Goal: Transaction & Acquisition: Purchase product/service

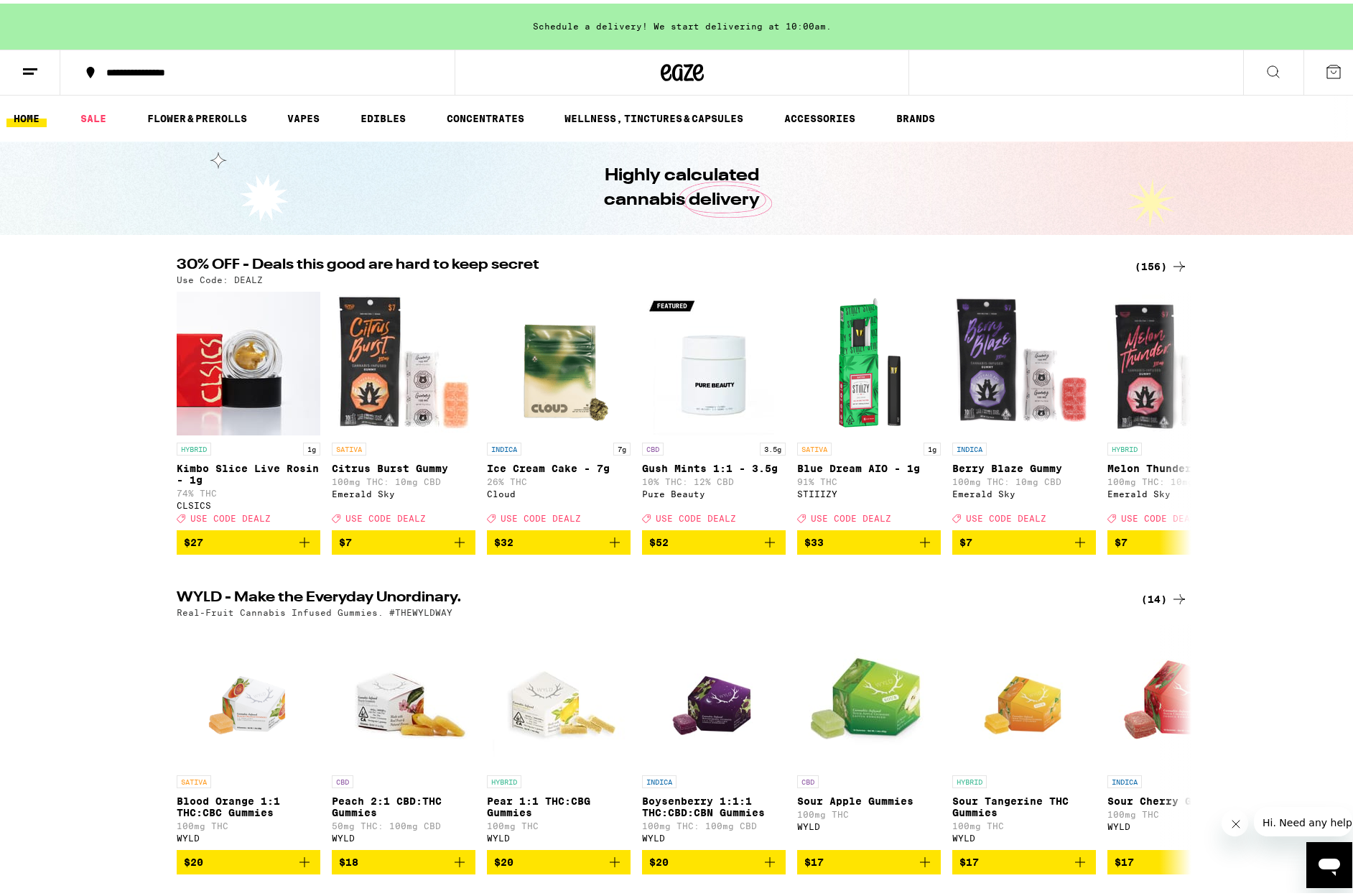
click at [1154, 263] on div "(156)" at bounding box center [1162, 262] width 53 height 17
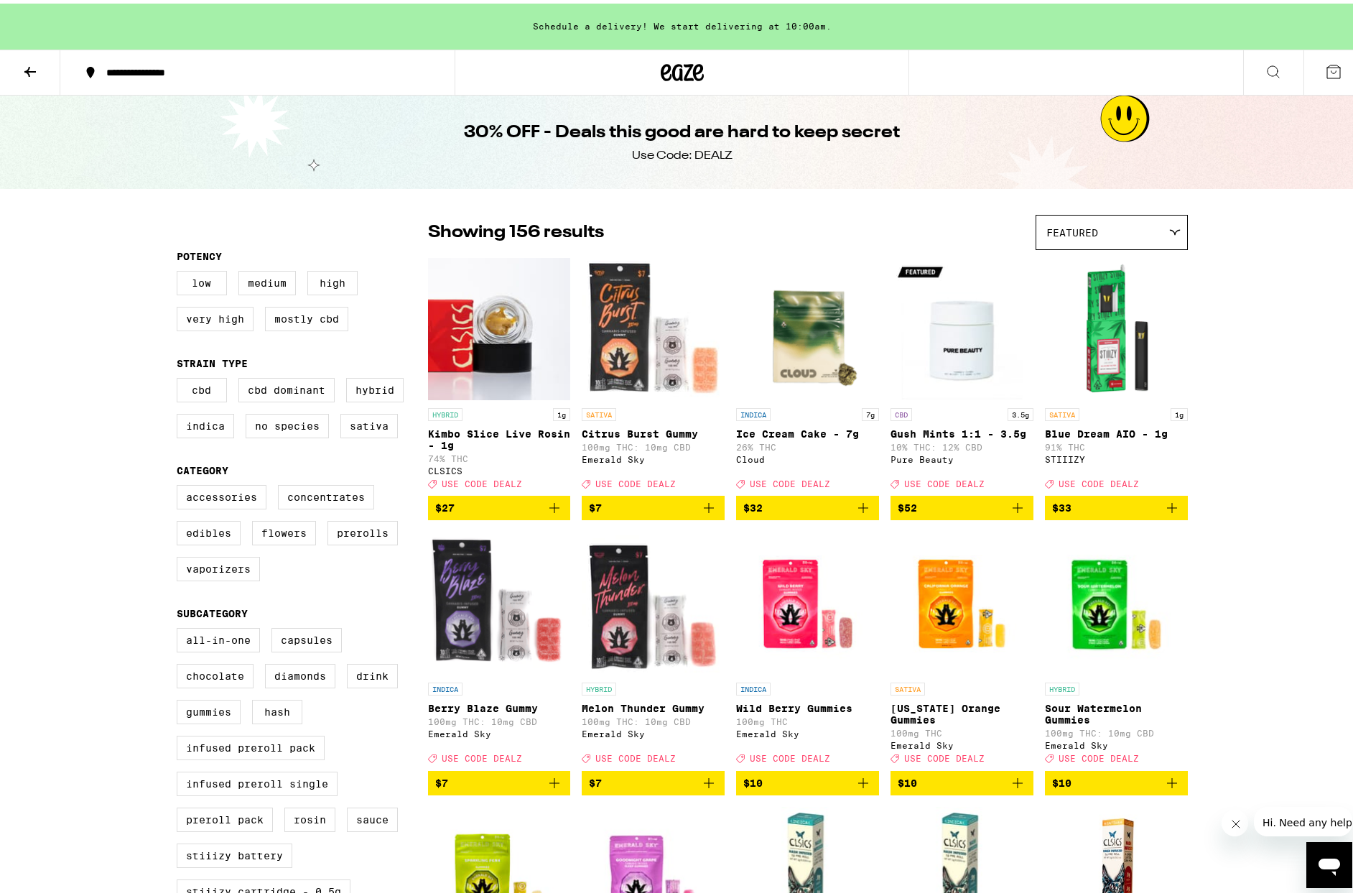
scroll to position [3, 0]
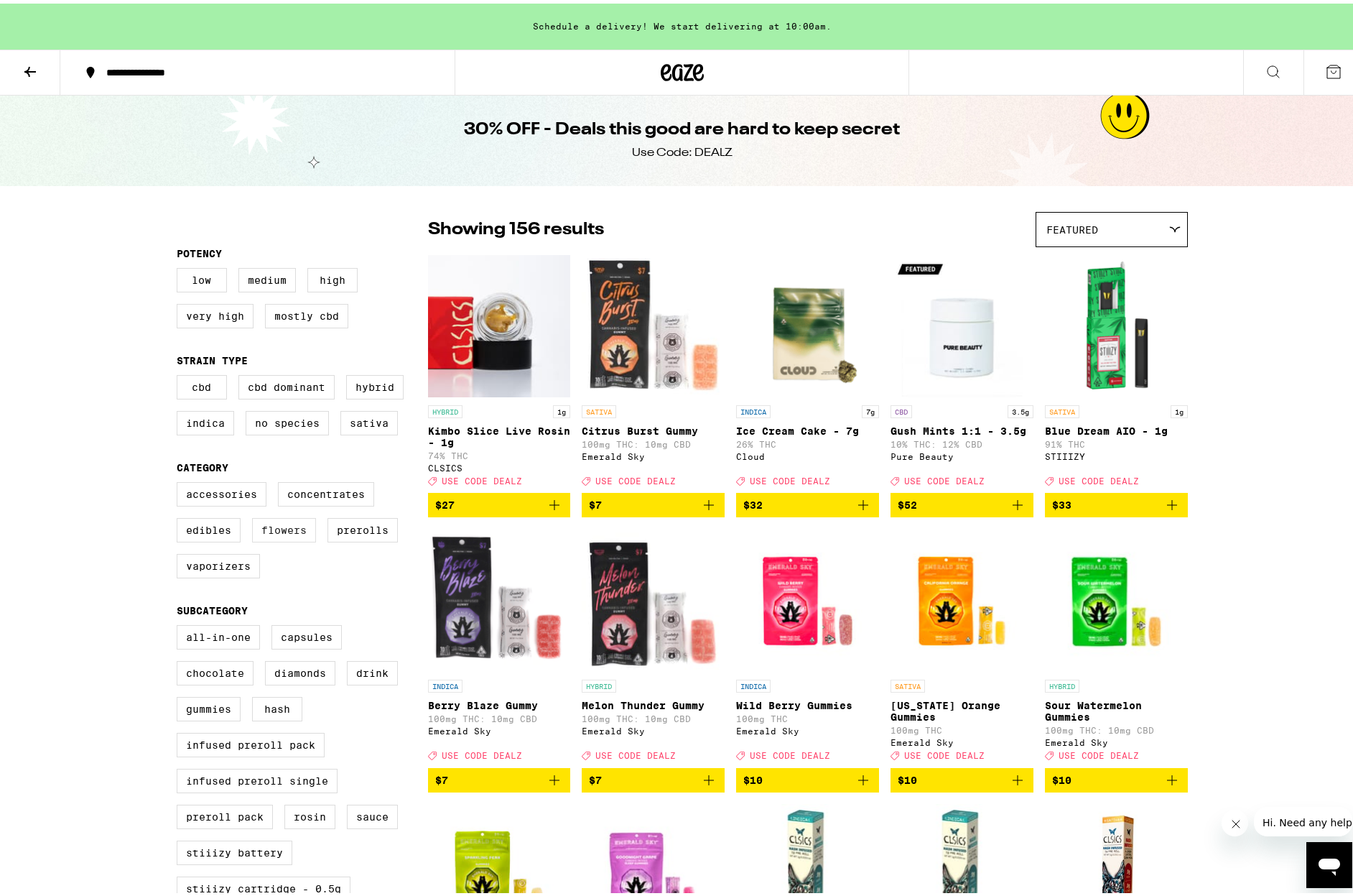
click at [267, 538] on label "Flowers" at bounding box center [284, 527] width 64 height 25
click at [181, 481] on input "Flowers" at bounding box center [180, 481] width 1 height 1
checkbox input "true"
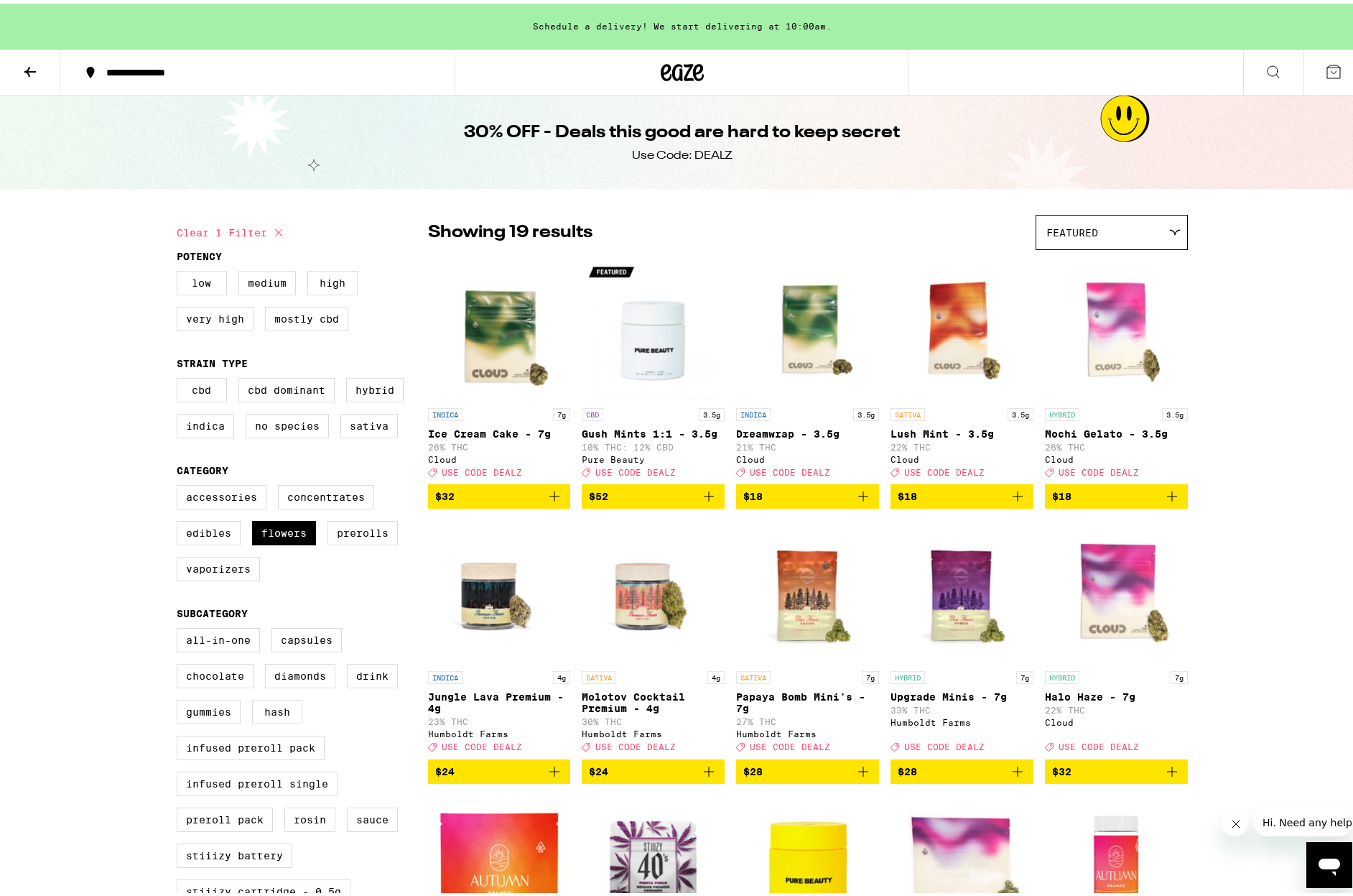
click at [1268, 70] on icon at bounding box center [1273, 68] width 12 height 12
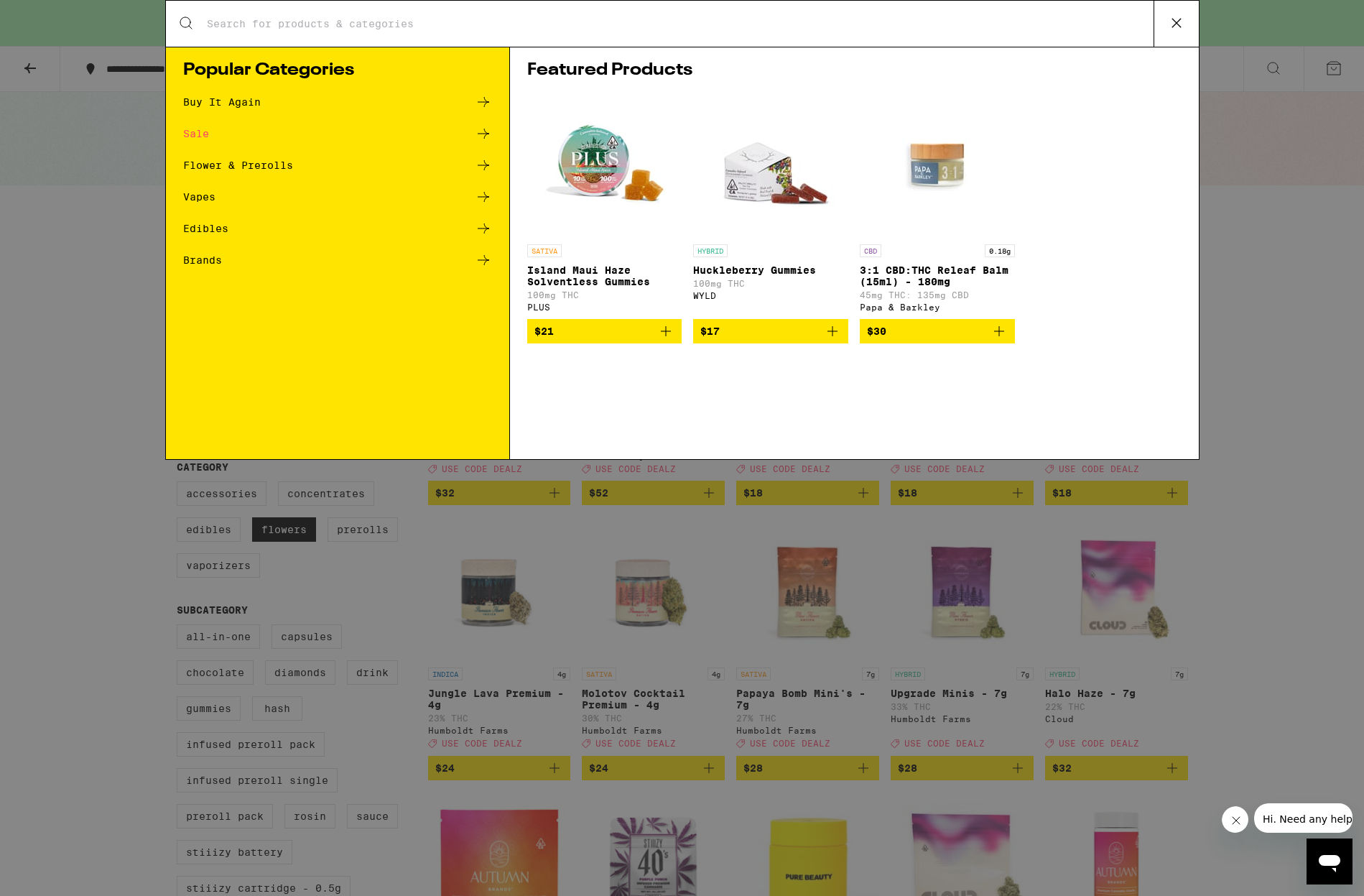
click at [298, 170] on div "Flower & Prerolls" at bounding box center [337, 165] width 309 height 17
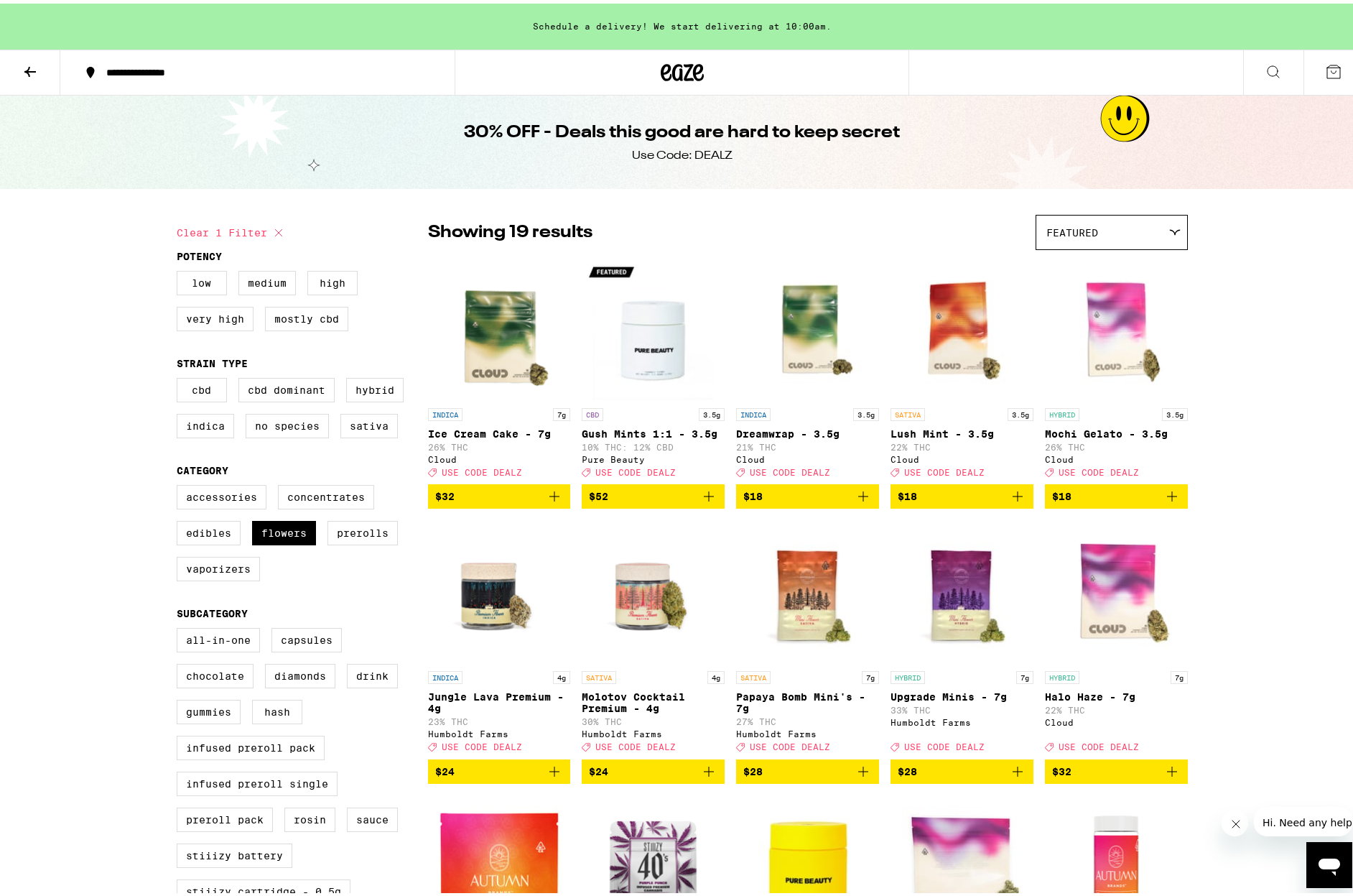
click at [1264, 66] on icon at bounding box center [1272, 67] width 17 height 17
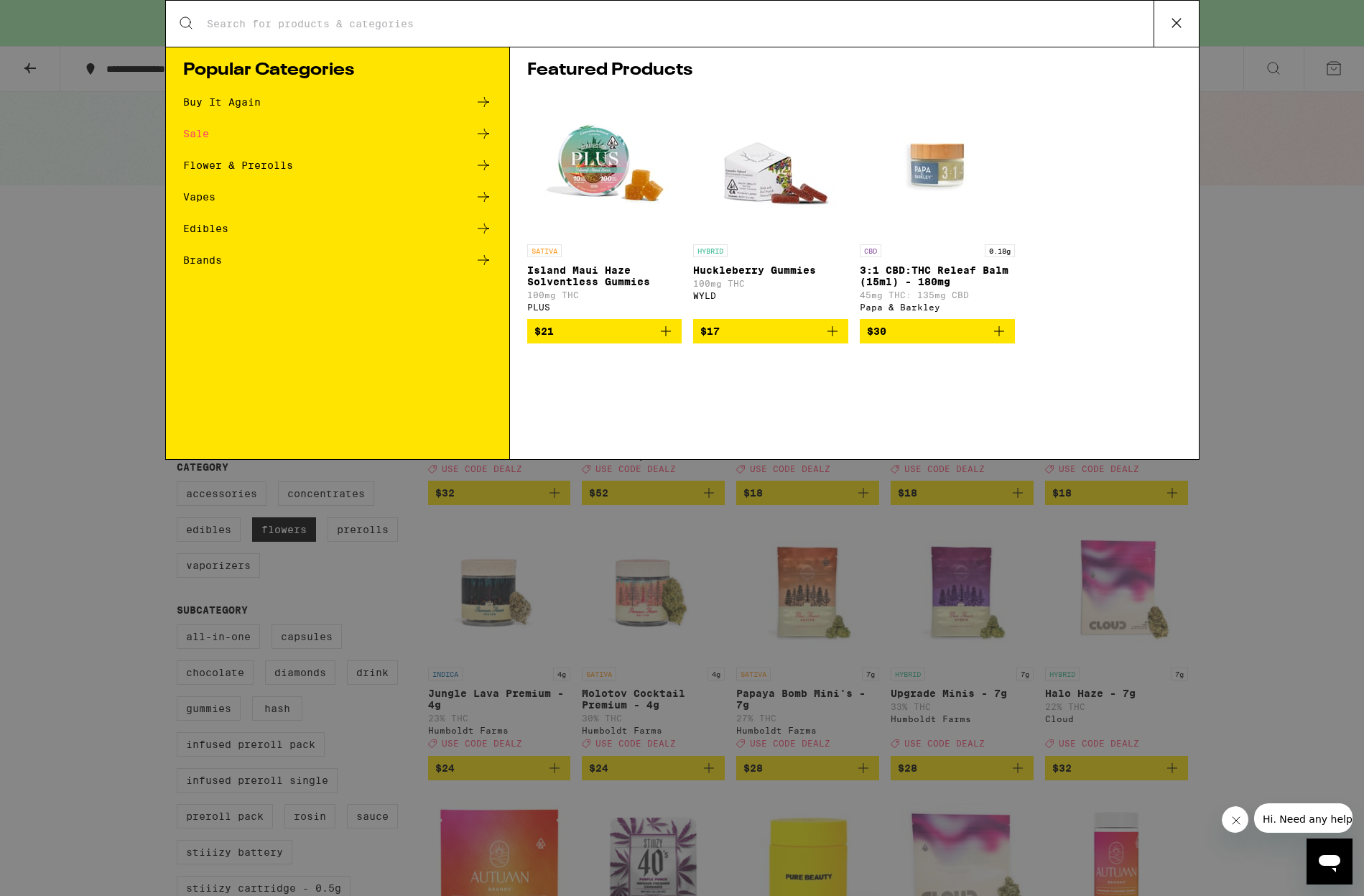
click at [254, 10] on div "Search for Products" at bounding box center [682, 24] width 1033 height 46
click at [256, 17] on input "Search for Products" at bounding box center [680, 23] width 948 height 13
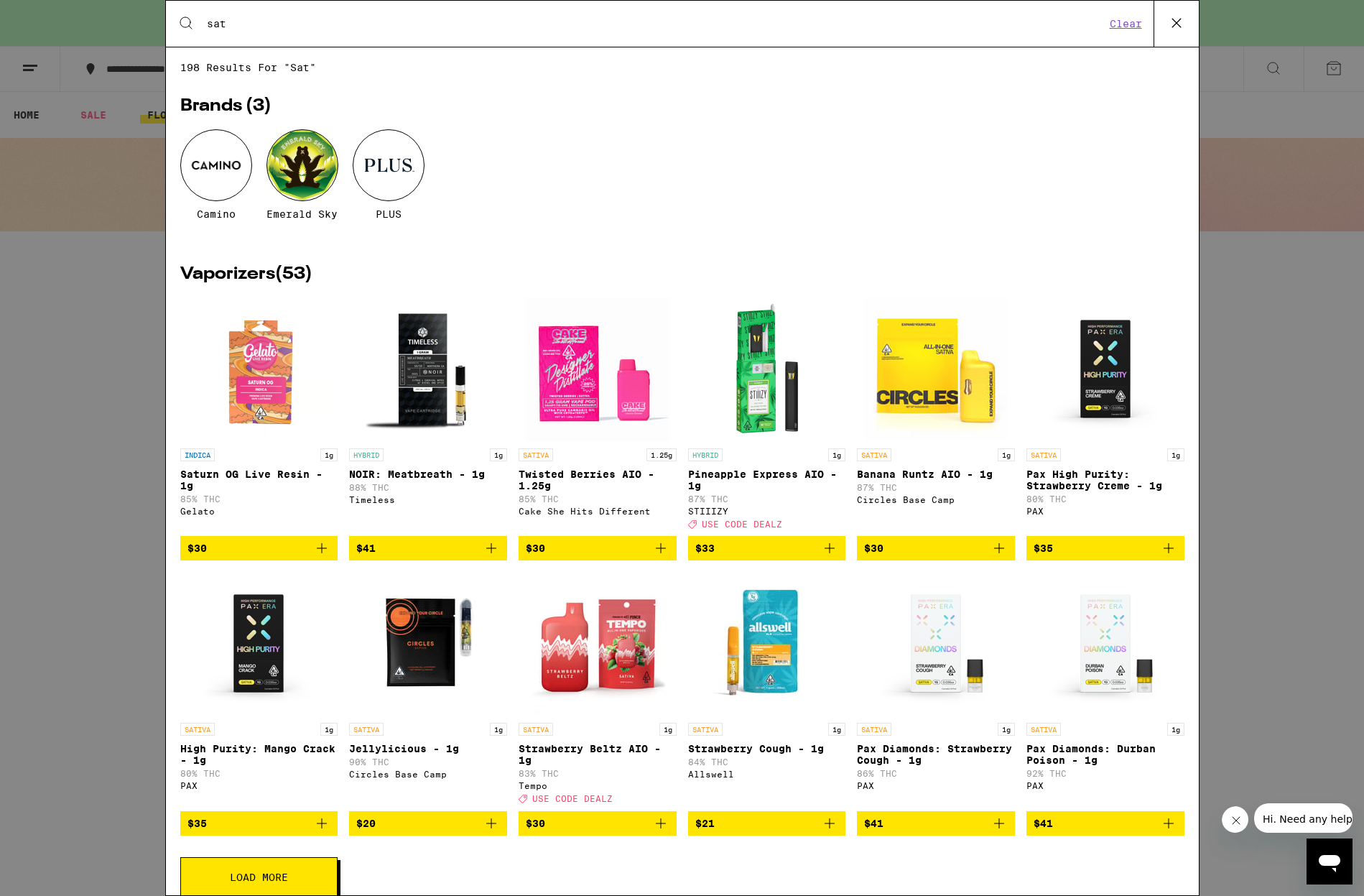
type input "sativa"
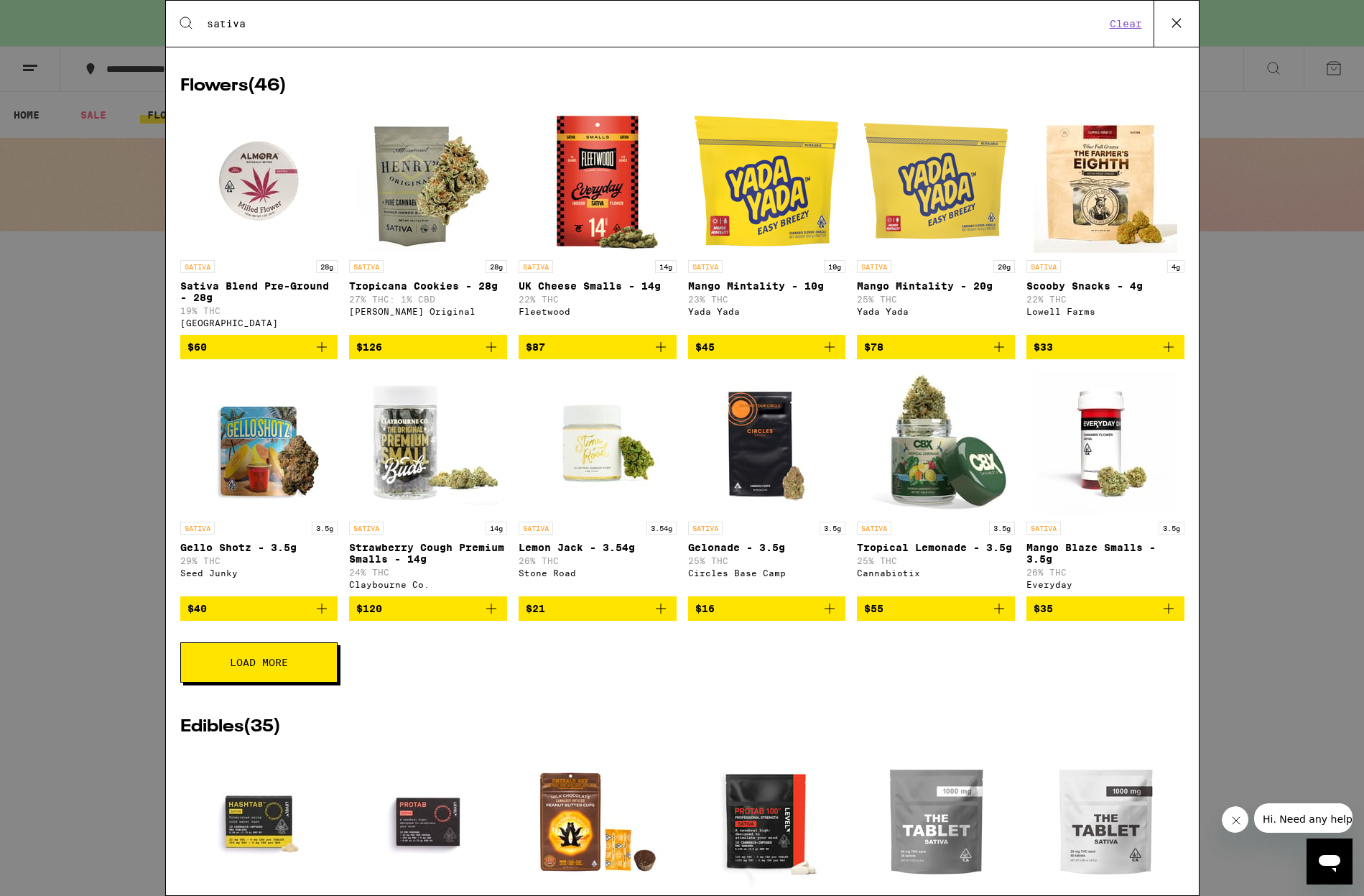
scroll to position [219, 0]
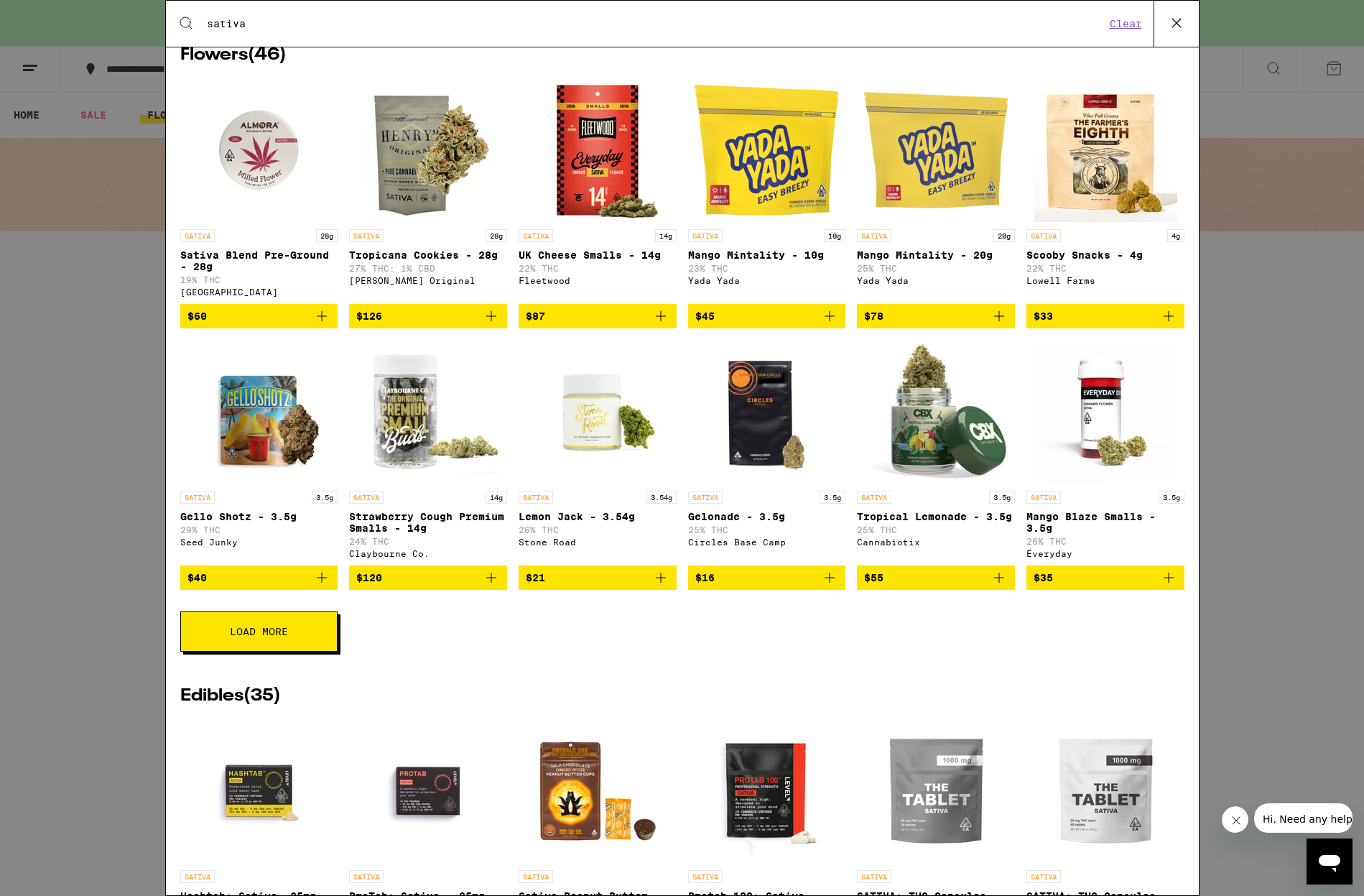
click at [235, 637] on span "Load More" at bounding box center [260, 630] width 58 height 10
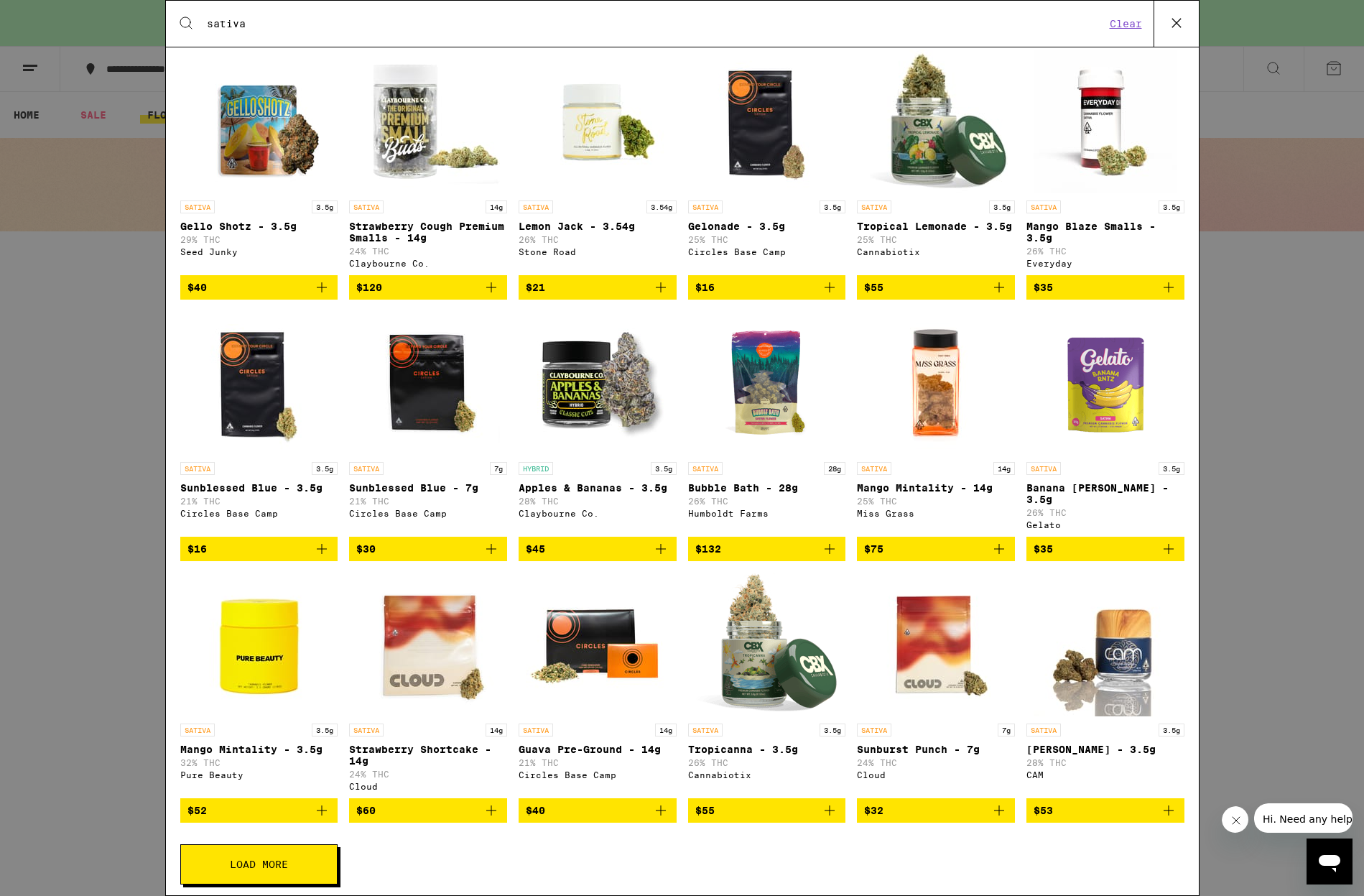
scroll to position [579, 0]
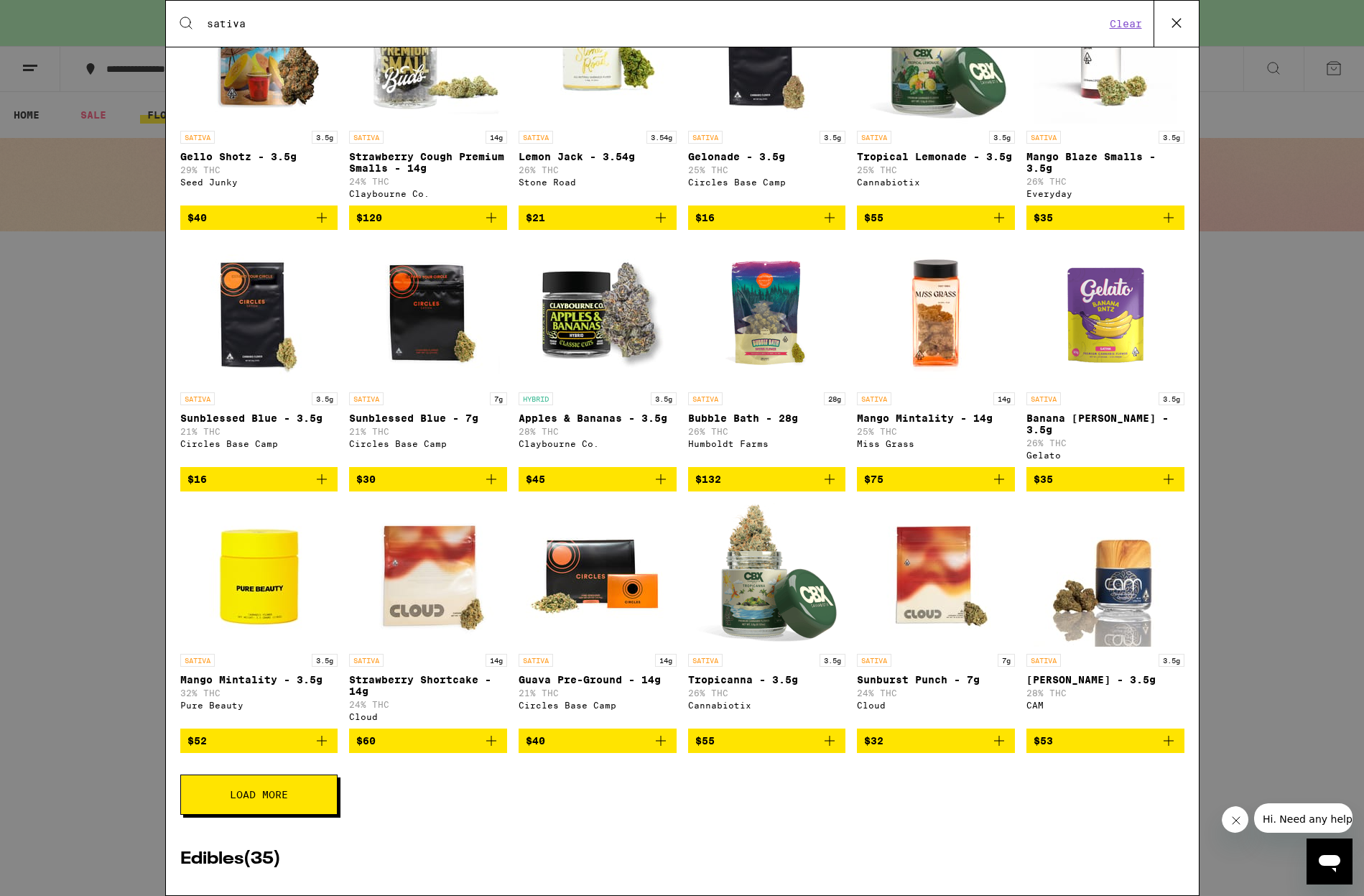
click at [286, 799] on span "Load More" at bounding box center [260, 793] width 58 height 10
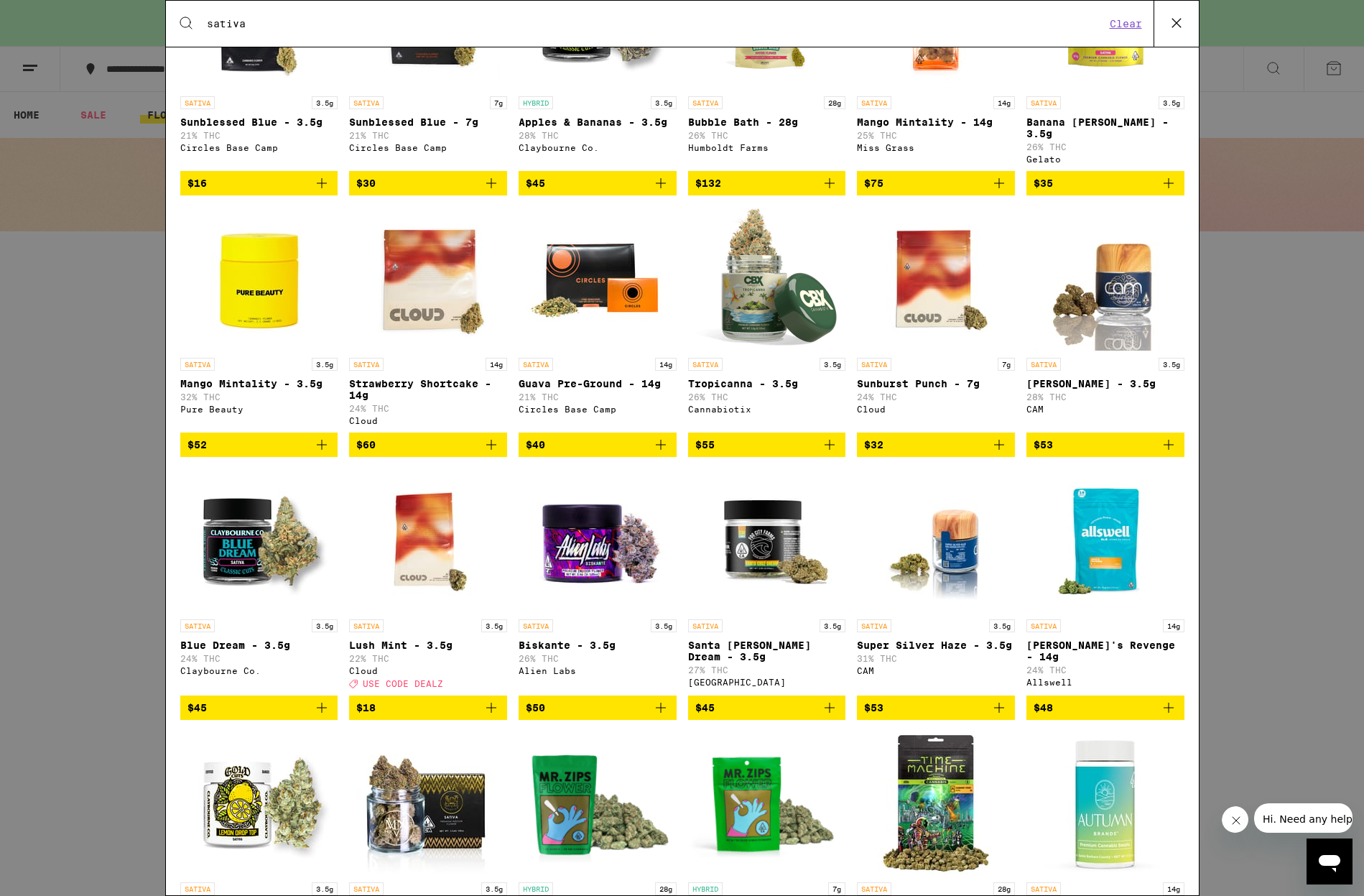
scroll to position [1078, 0]
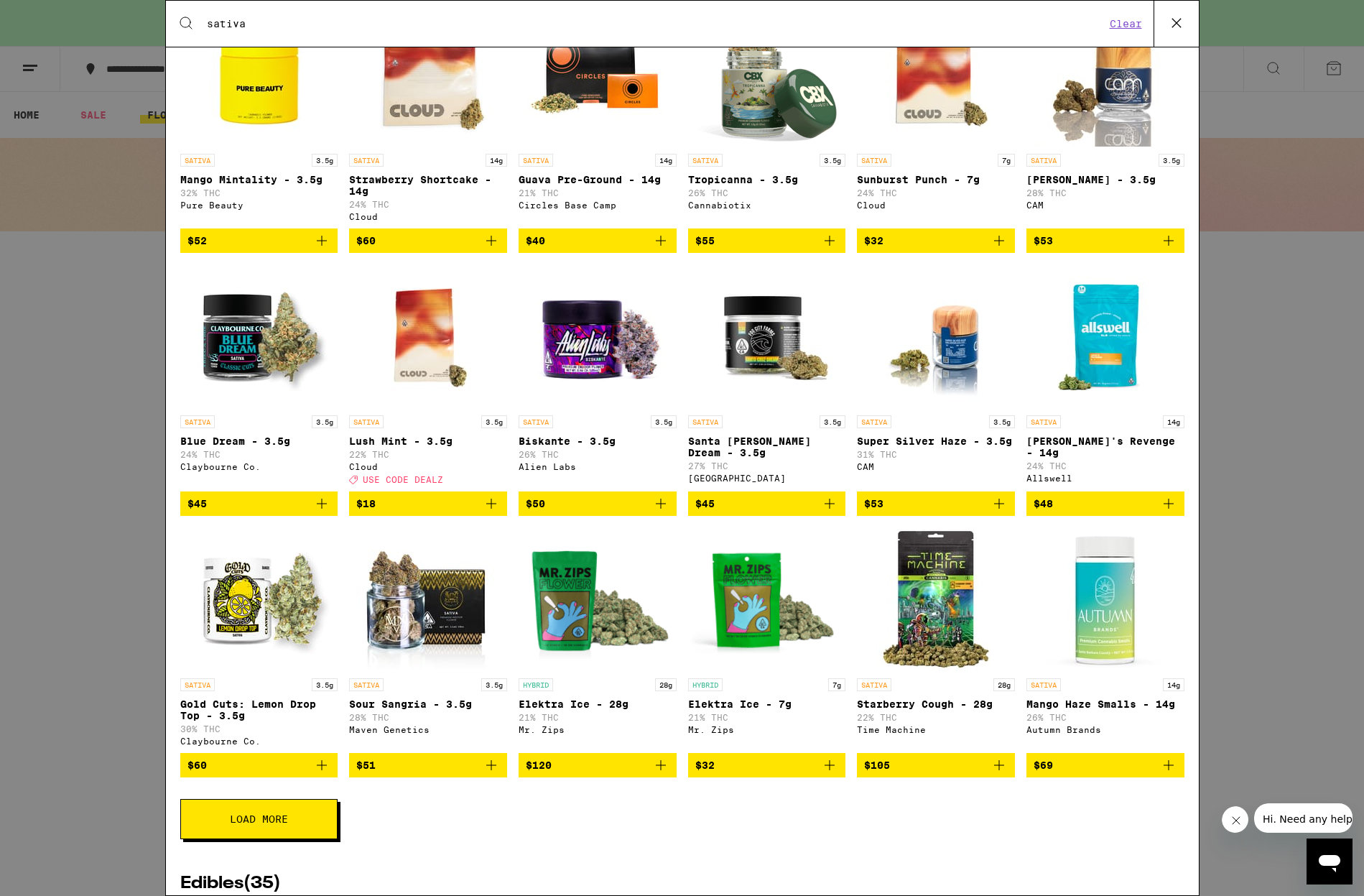
click at [286, 823] on span "Load More" at bounding box center [260, 818] width 58 height 10
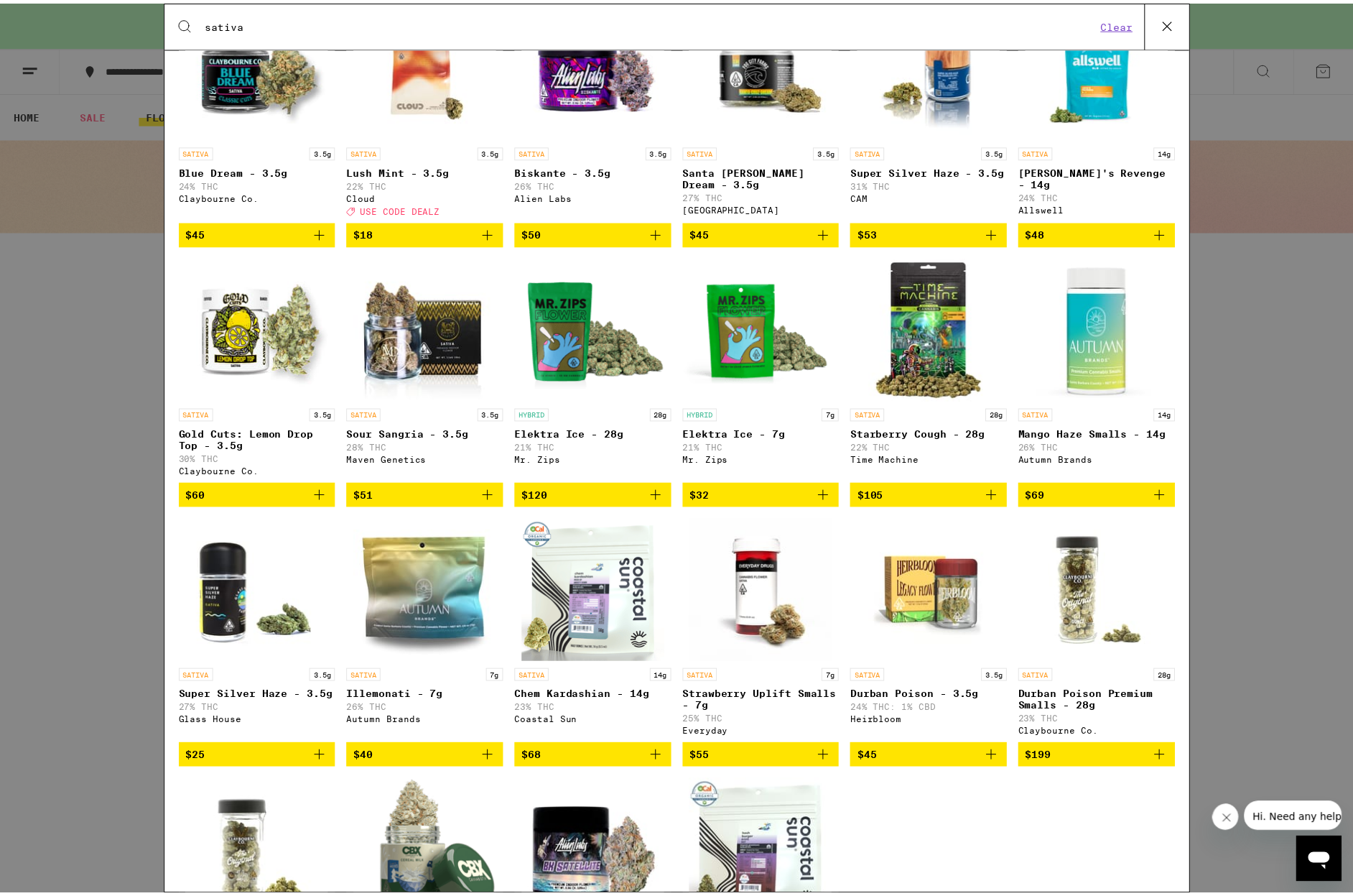
scroll to position [1282, 0]
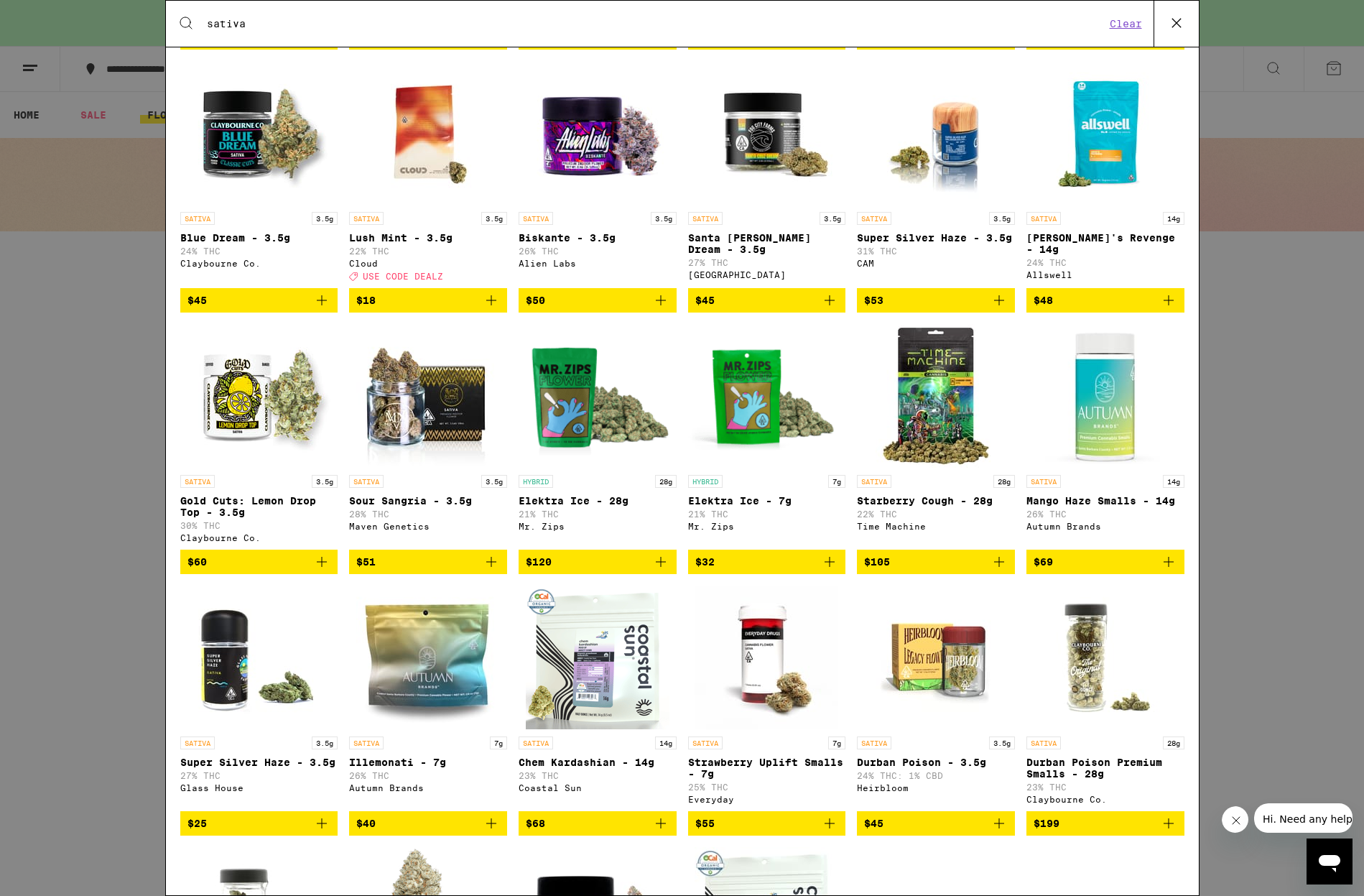
click at [1097, 179] on img "Open page for Jack's Revenge - 14g from Allswell" at bounding box center [1105, 133] width 143 height 143
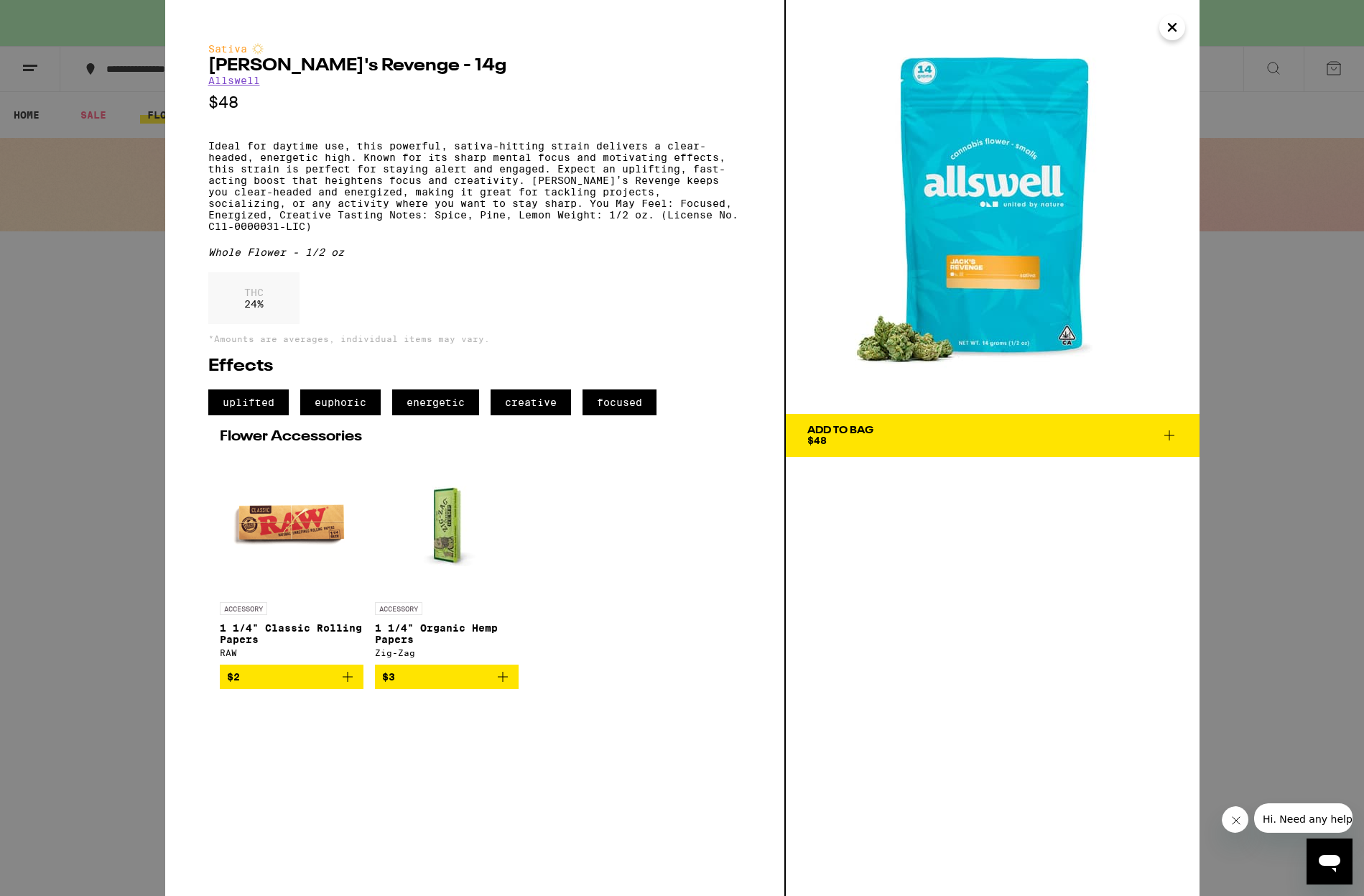
click at [856, 436] on div "Add To Bag $48" at bounding box center [841, 435] width 66 height 20
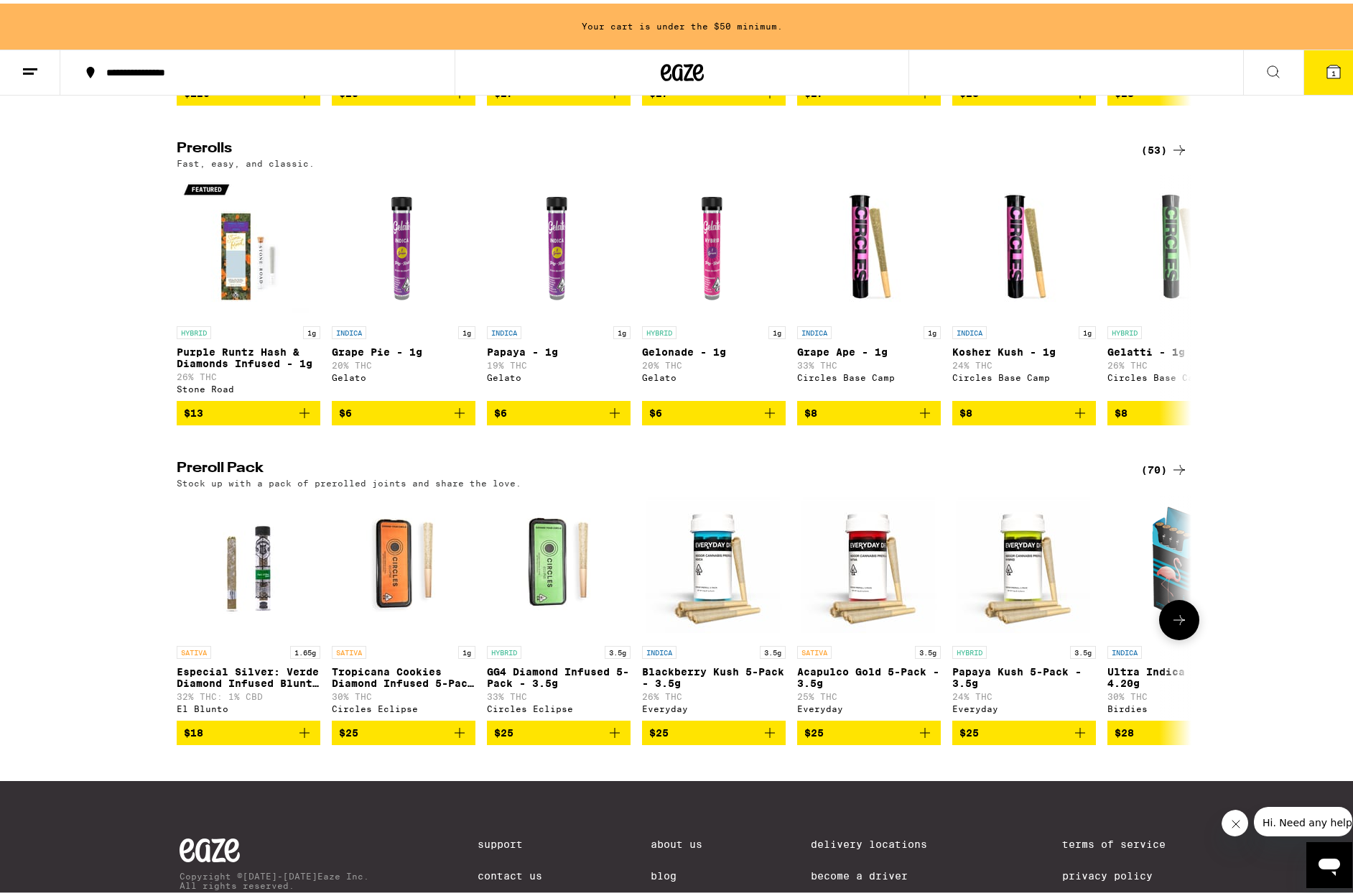
scroll to position [762, 0]
click at [705, 418] on span "$6" at bounding box center [714, 409] width 129 height 17
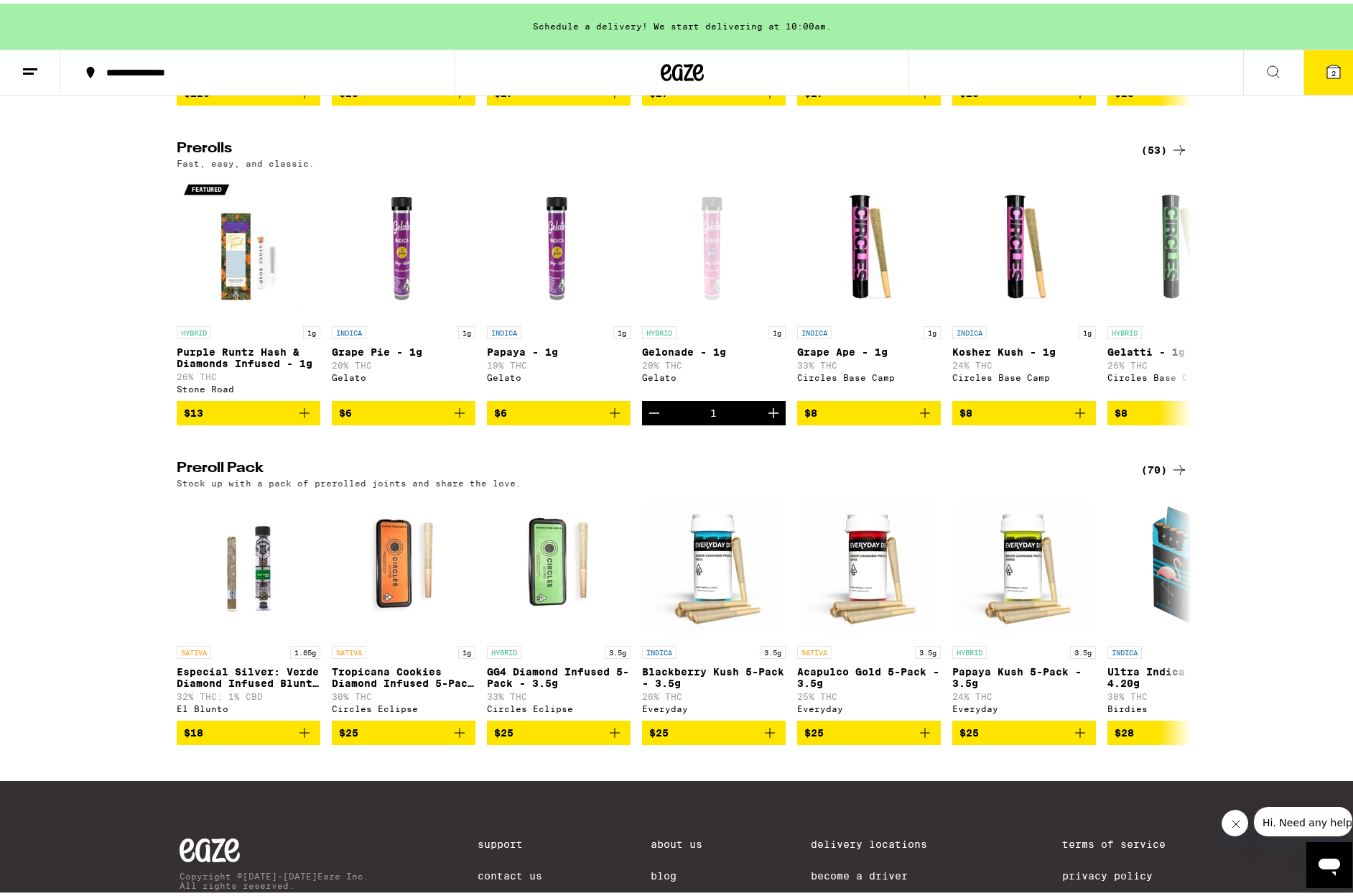
click at [1152, 155] on div "(53)" at bounding box center [1164, 146] width 47 height 17
click at [1155, 155] on div "(53)" at bounding box center [1164, 146] width 47 height 17
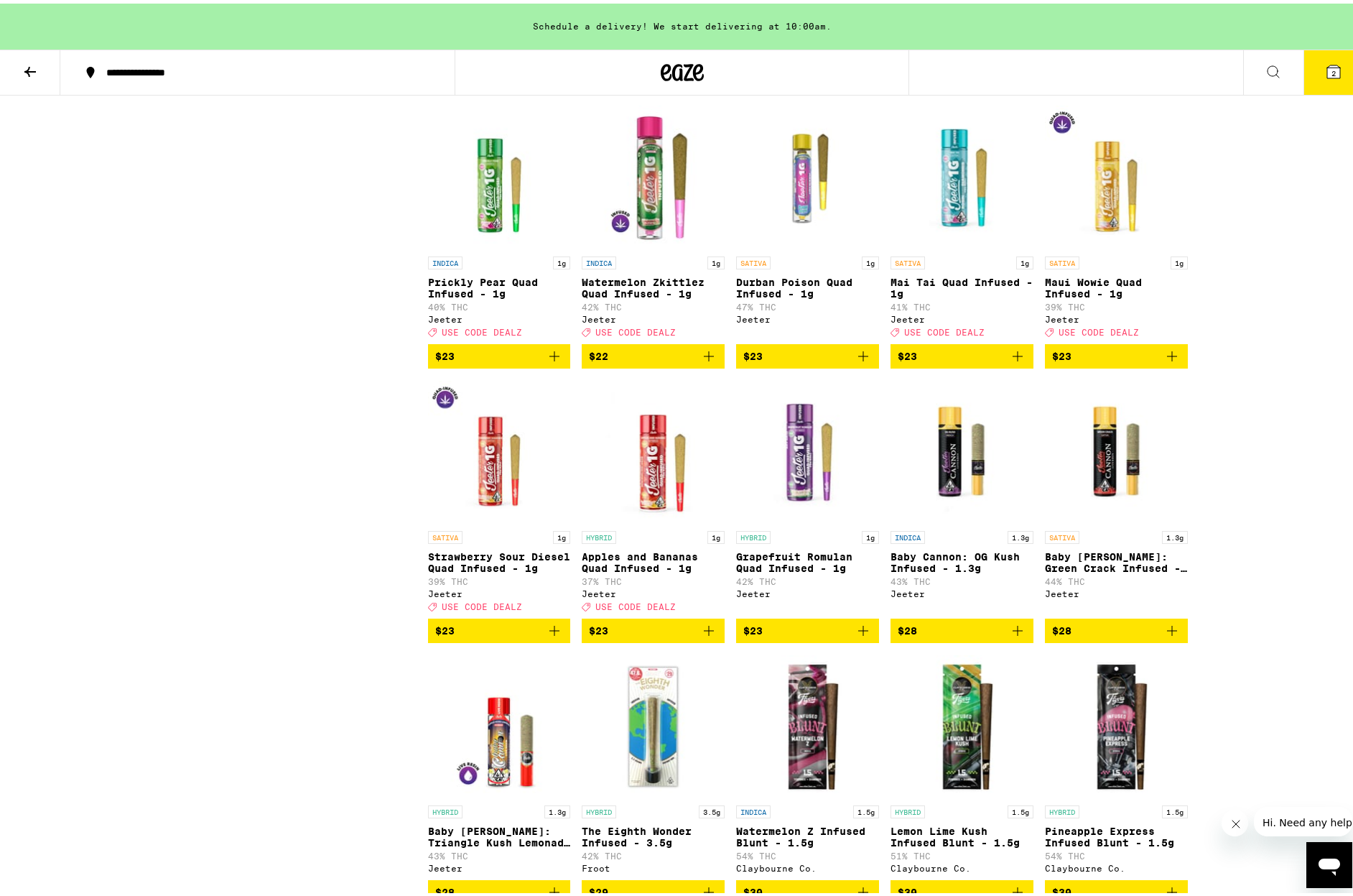
scroll to position [1510, 0]
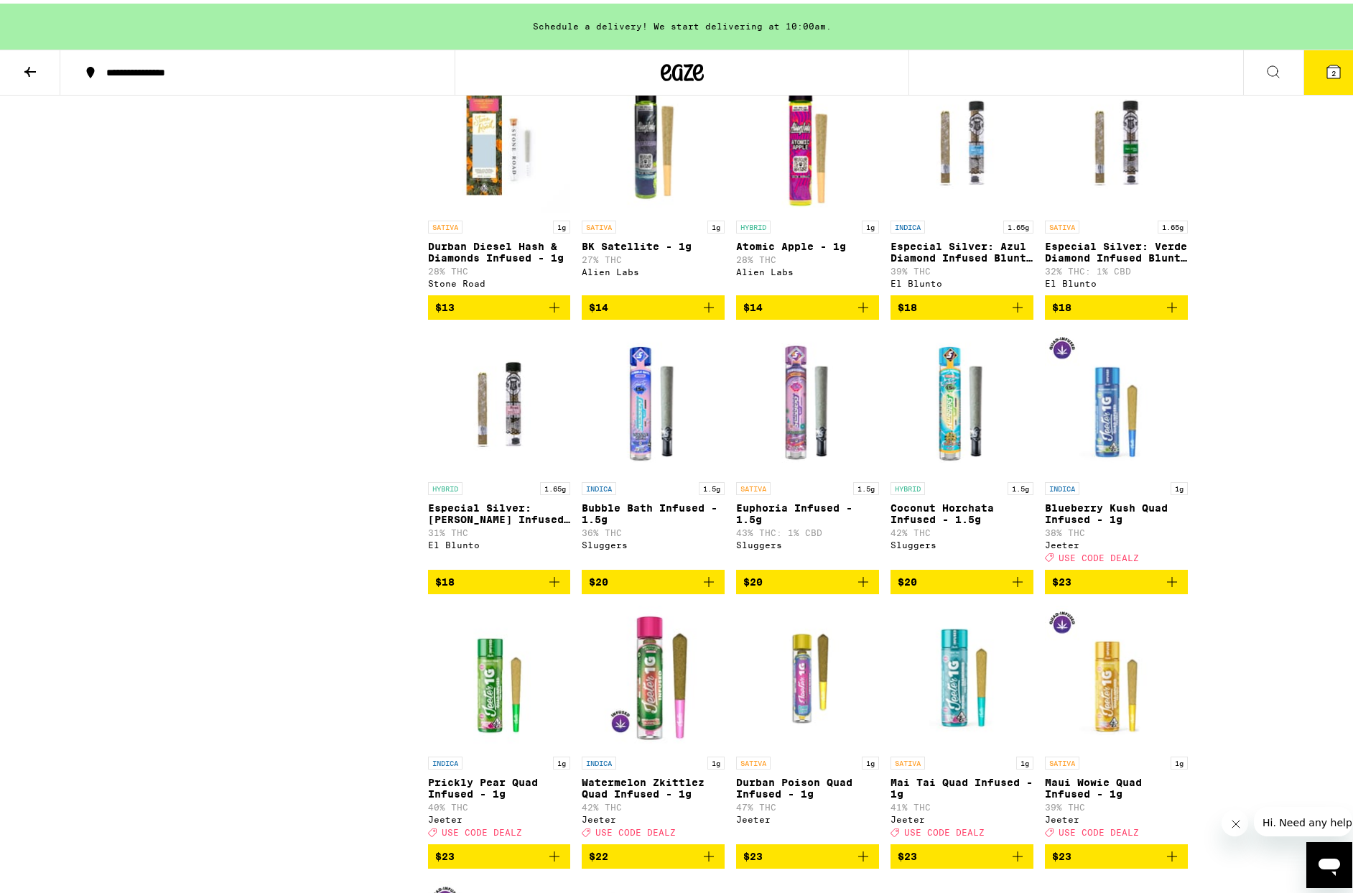
click at [792, 210] on img "Open page for Atomic Apple - 1g from Alien Labs" at bounding box center [807, 138] width 143 height 143
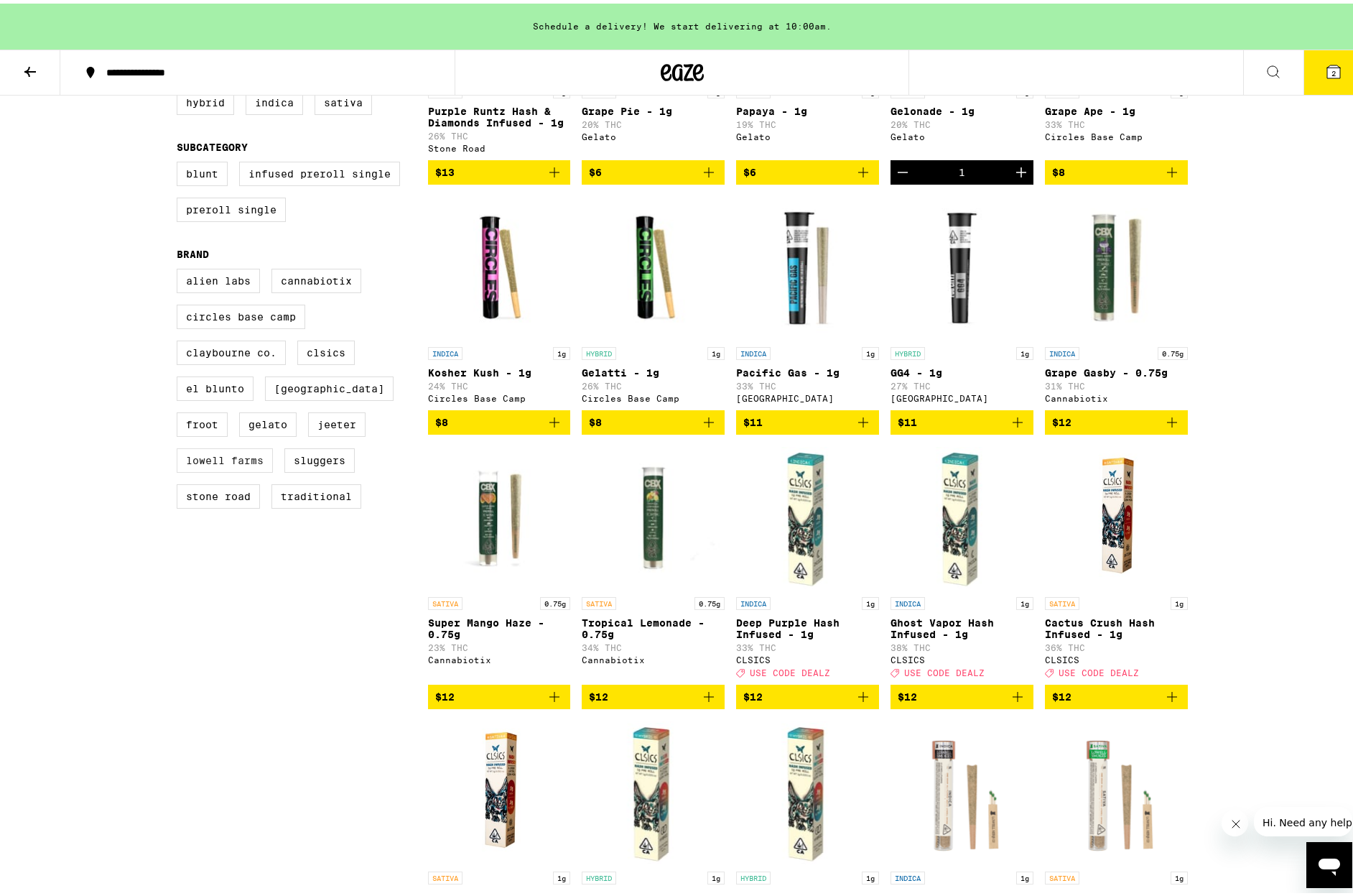
scroll to position [281, 0]
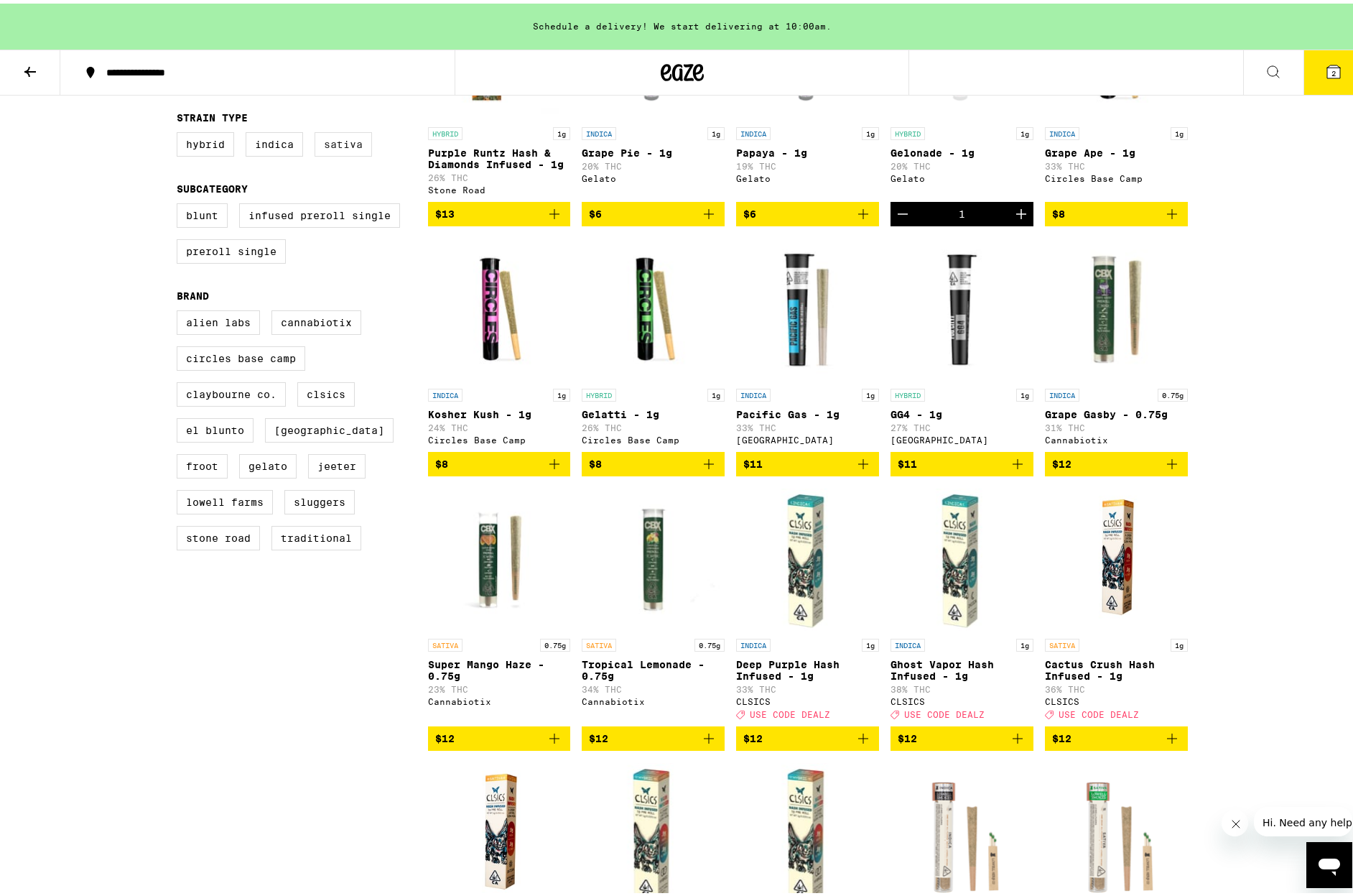
click at [331, 148] on label "Sativa" at bounding box center [343, 141] width 58 height 25
click at [181, 131] on input "Sativa" at bounding box center [180, 131] width 1 height 1
checkbox input "true"
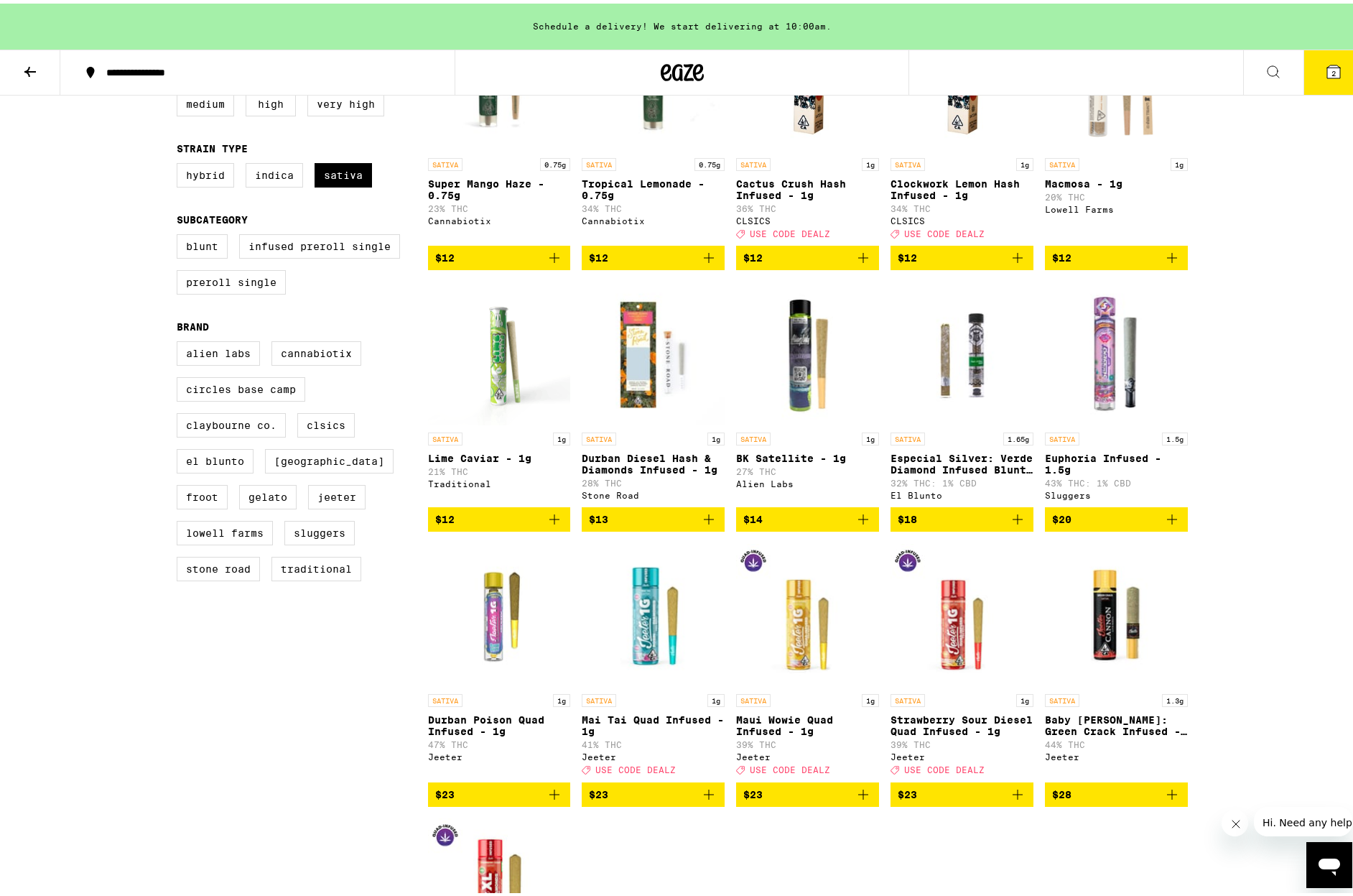
scroll to position [51, 0]
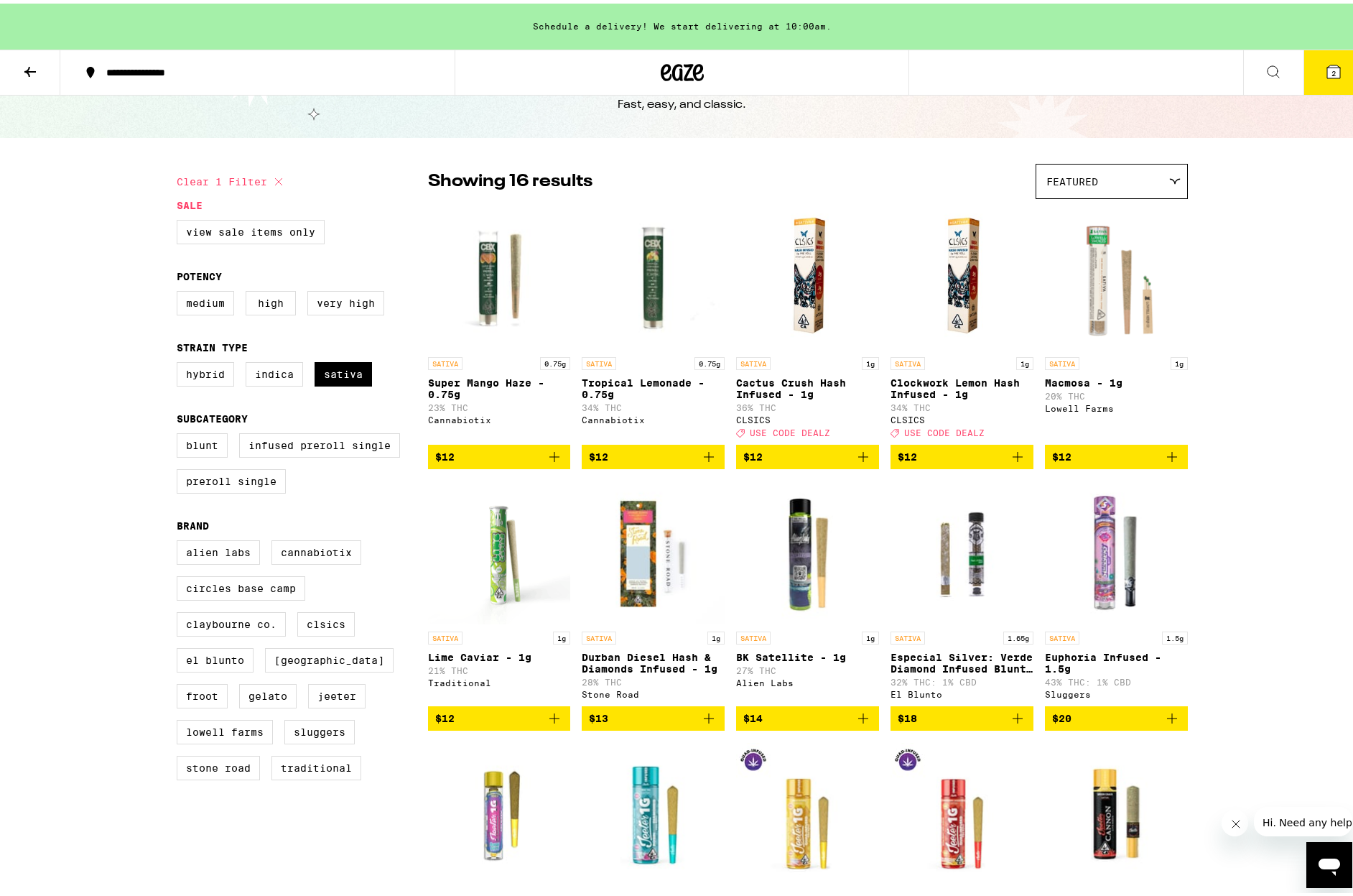
click at [1088, 462] on span "$12" at bounding box center [1116, 452] width 128 height 17
click at [503, 554] on img "Open page for Lime Caviar - 1g from Traditional" at bounding box center [499, 549] width 143 height 143
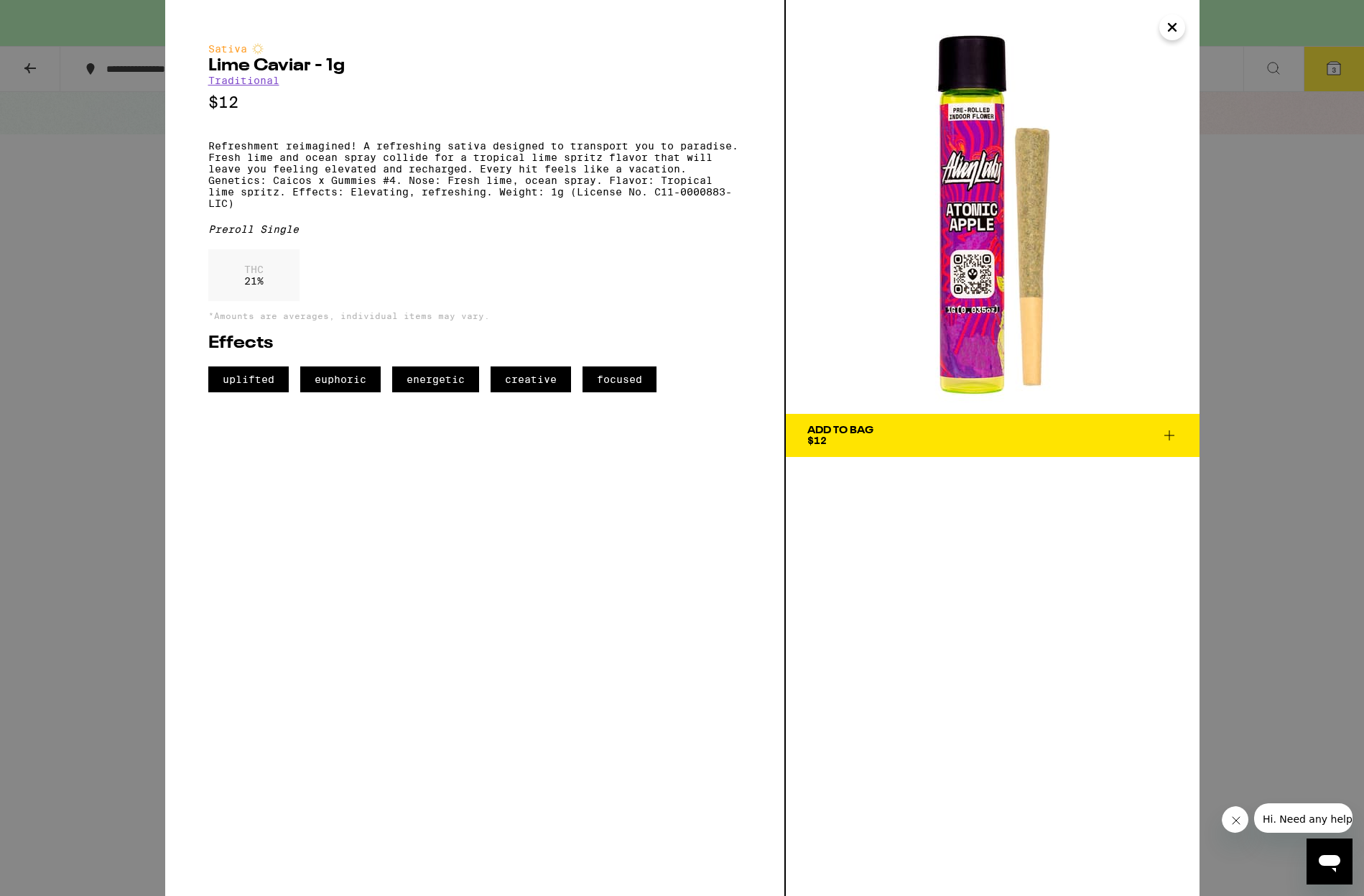
click at [833, 444] on div "Add To Bag $12" at bounding box center [841, 435] width 66 height 20
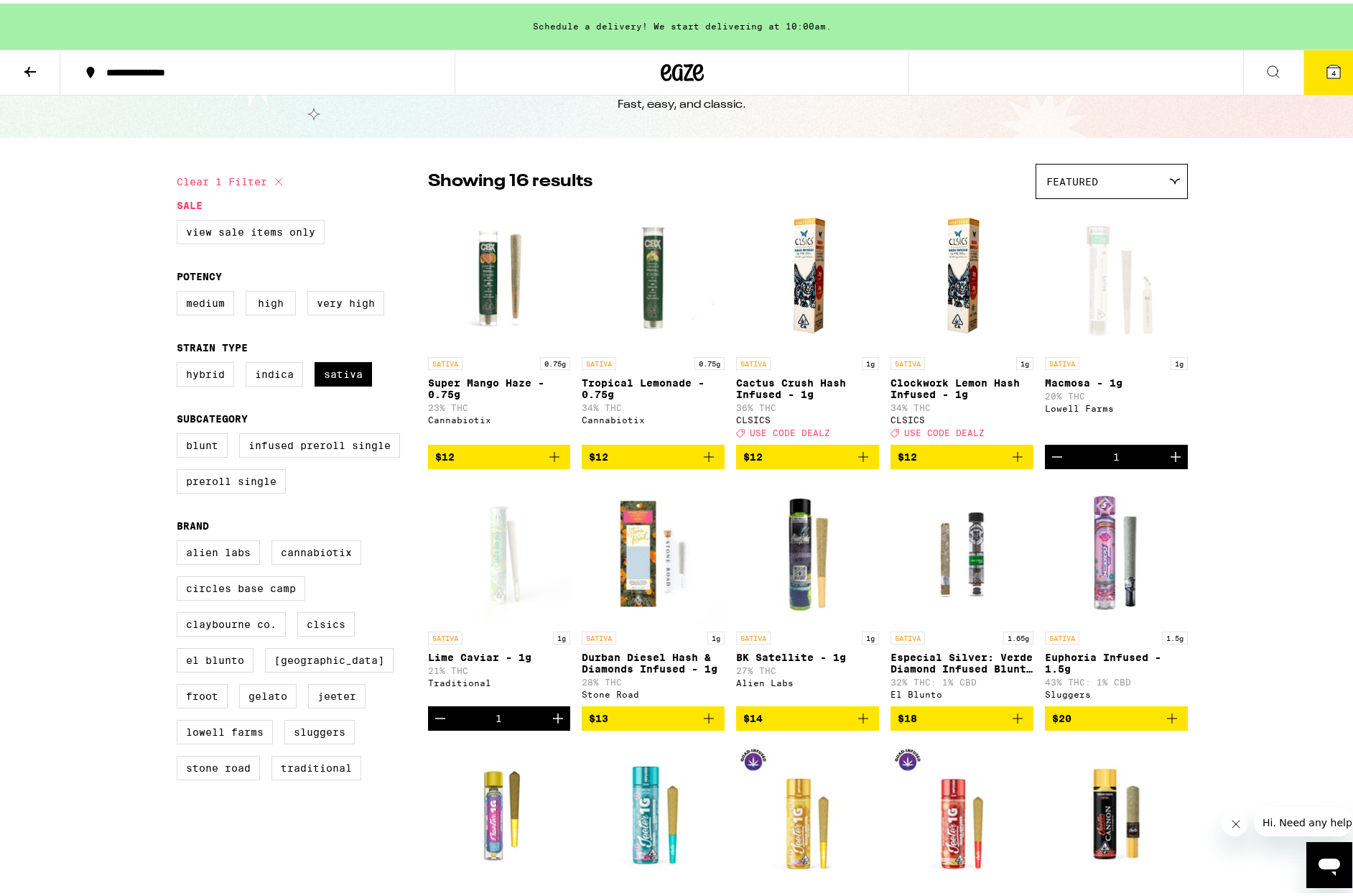
scroll to position [238, 0]
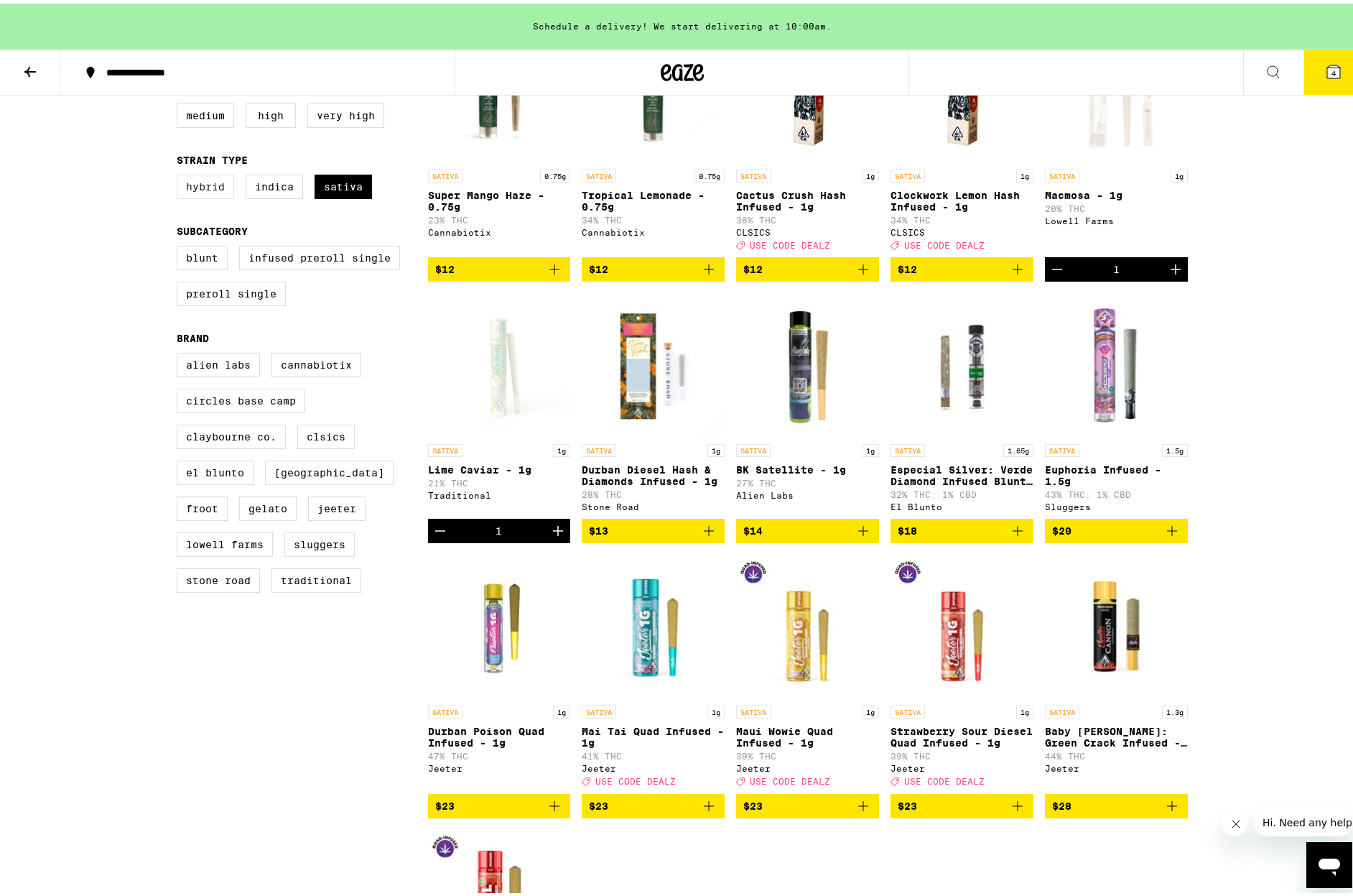
click at [215, 189] on label "Hybrid" at bounding box center [205, 183] width 58 height 25
click at [181, 174] on input "Hybrid" at bounding box center [180, 173] width 1 height 1
checkbox input "true"
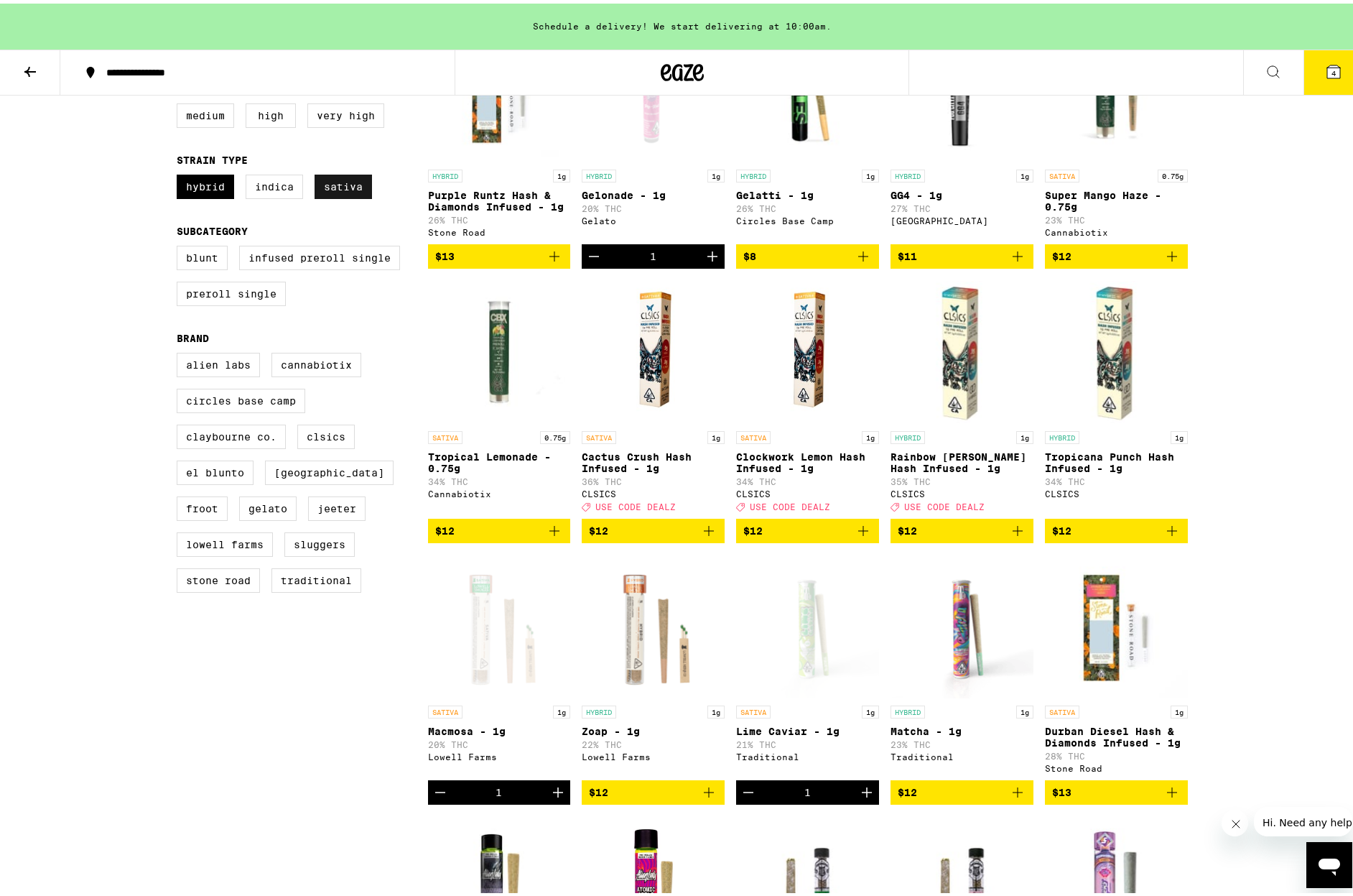
click at [321, 196] on label "Sativa" at bounding box center [343, 183] width 58 height 25
click at [181, 174] on input "Sativa" at bounding box center [180, 173] width 1 height 1
checkbox input "false"
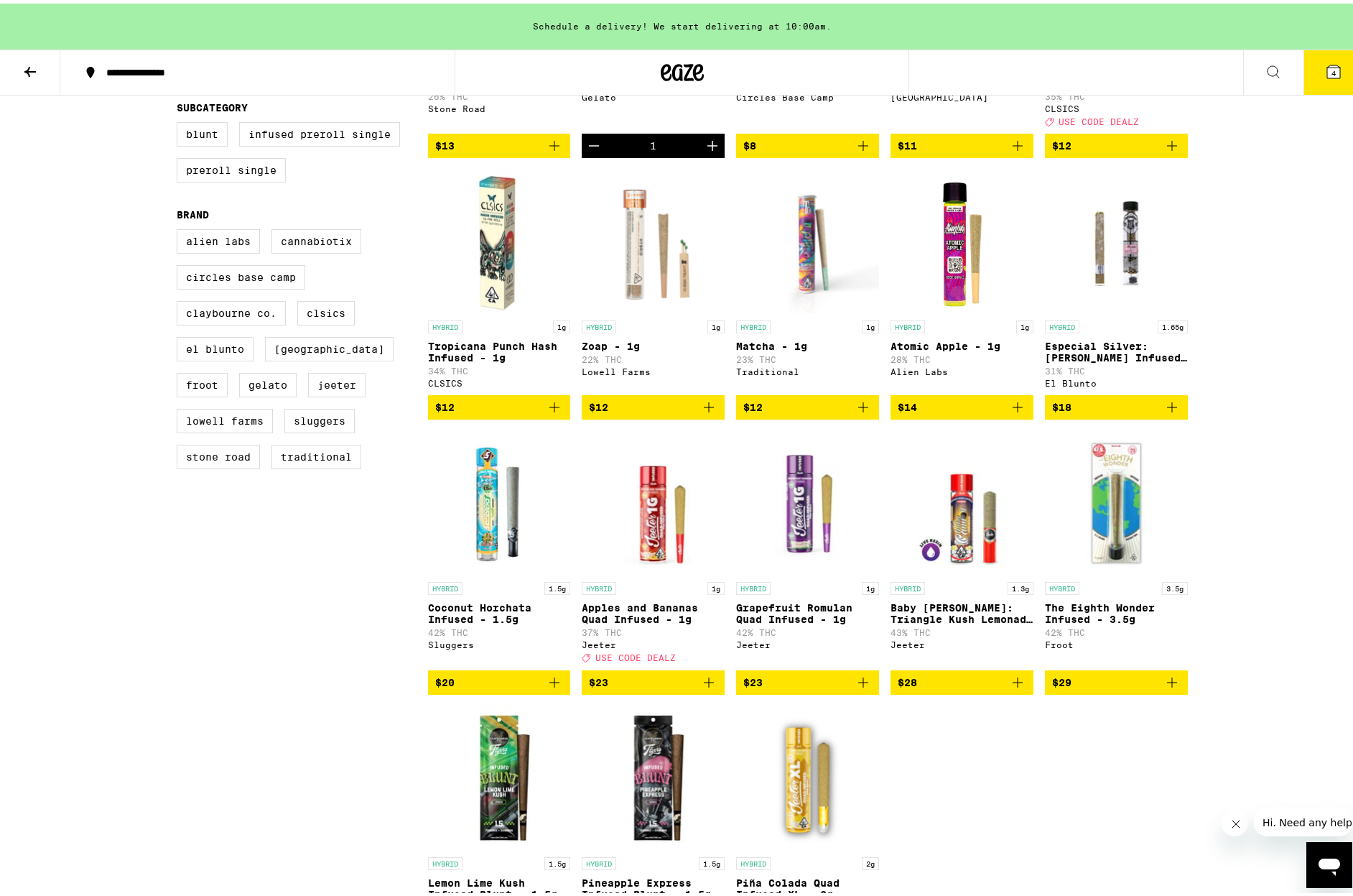
scroll to position [282, 0]
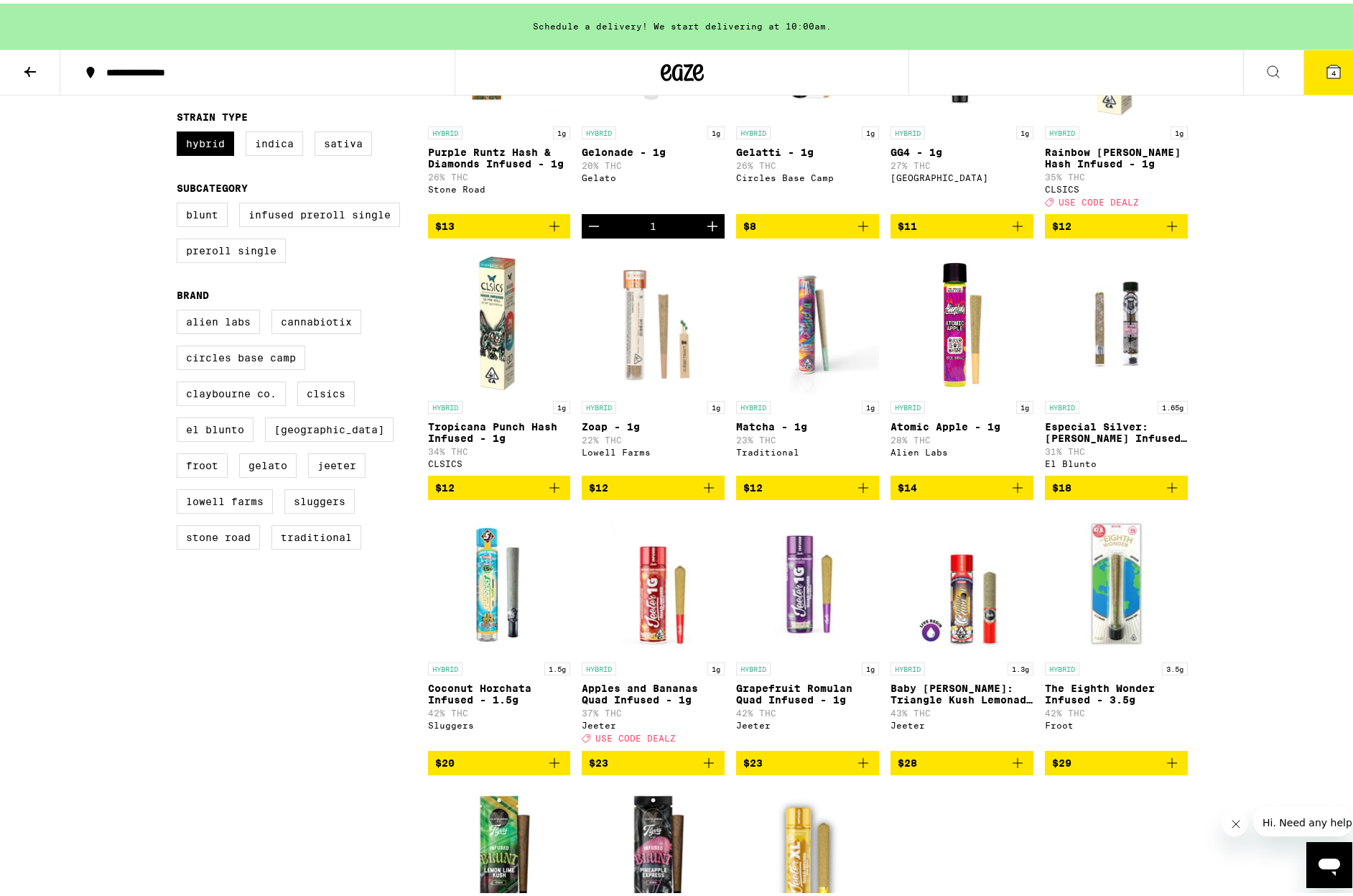
click at [631, 342] on img "Open page for Zoap - 1g from Lowell Farms" at bounding box center [653, 318] width 143 height 143
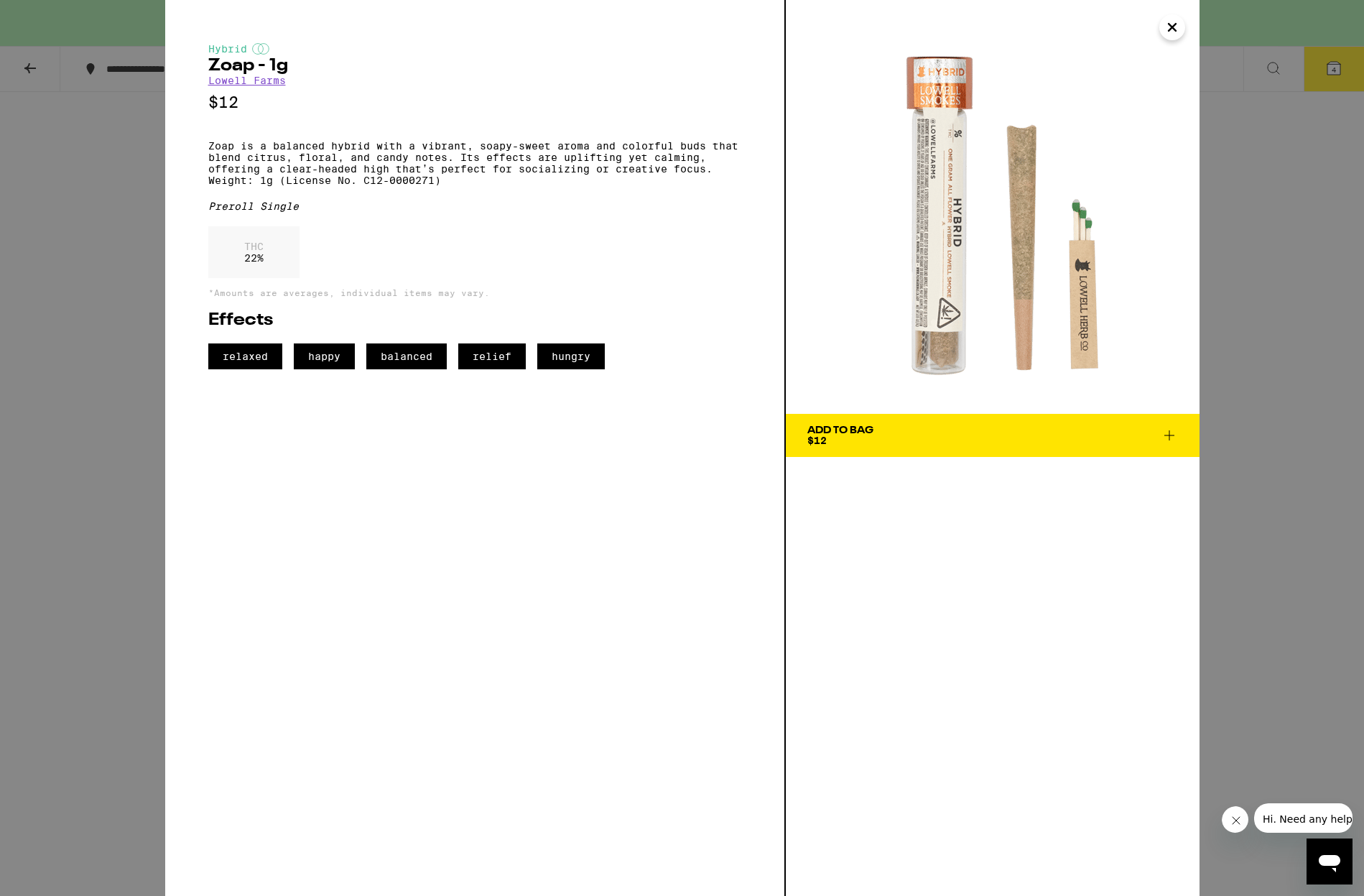
click at [1177, 27] on icon "Close" at bounding box center [1172, 27] width 17 height 21
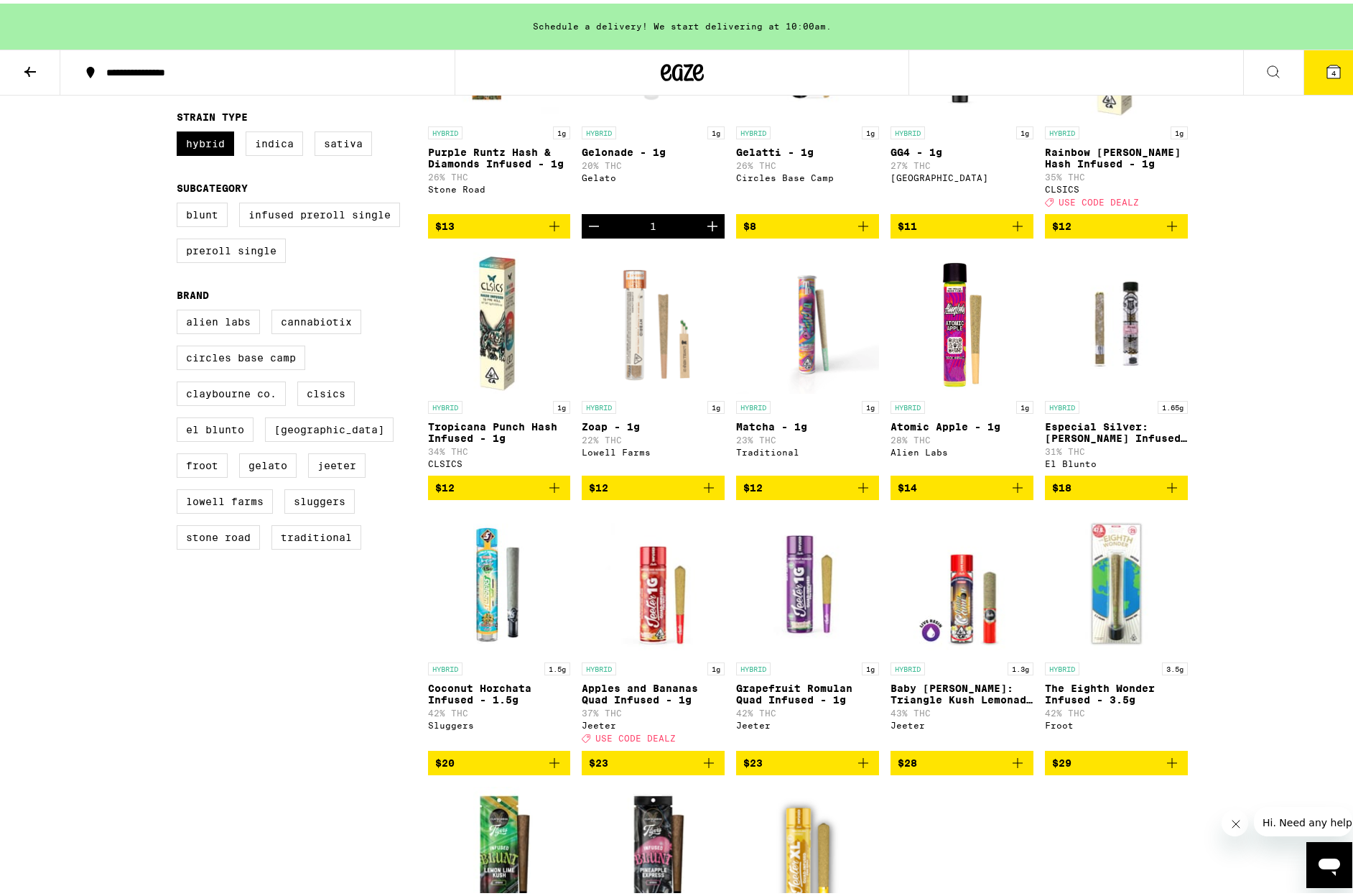
click at [607, 492] on span "$12" at bounding box center [653, 483] width 128 height 17
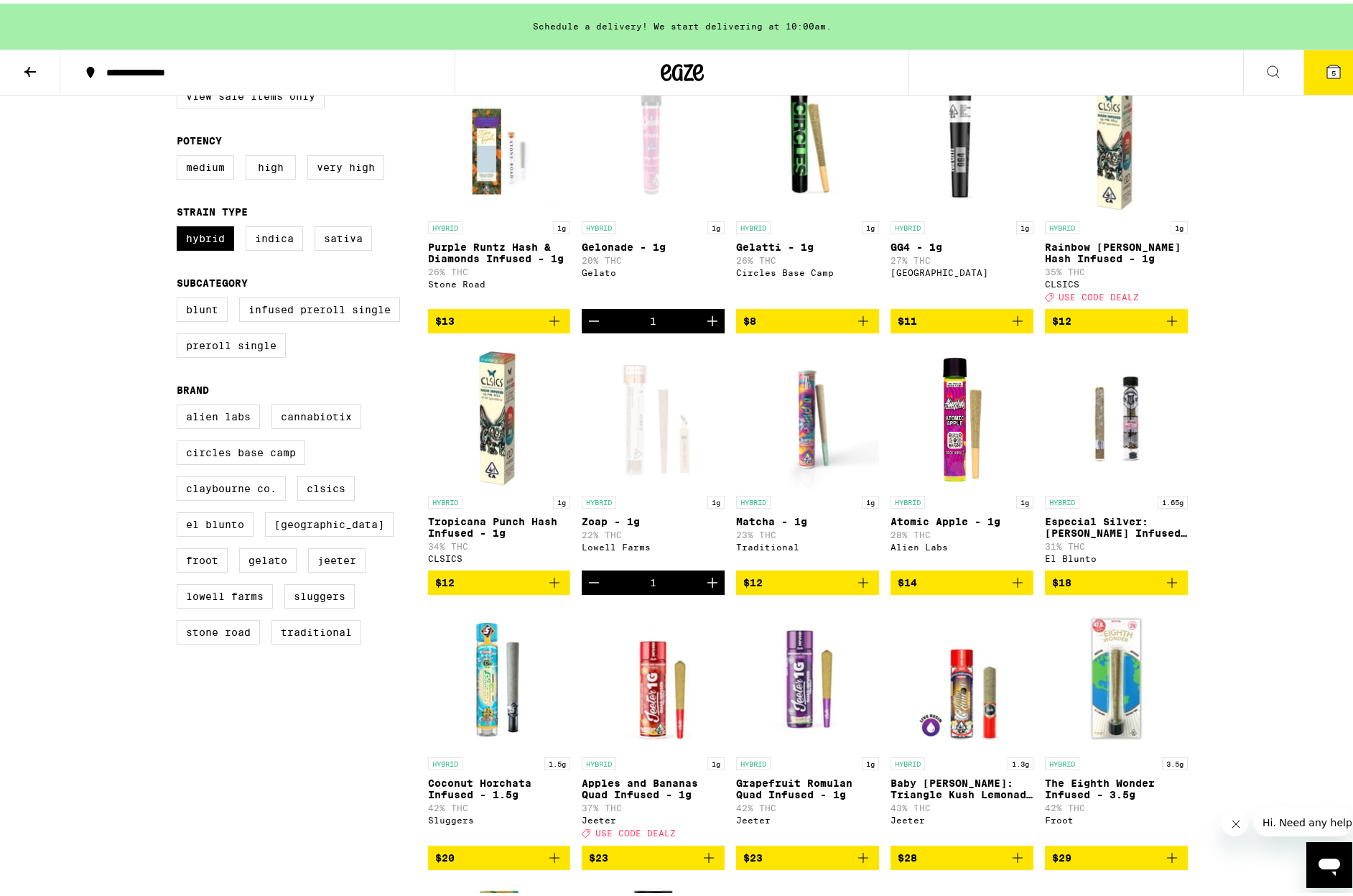
scroll to position [69, 0]
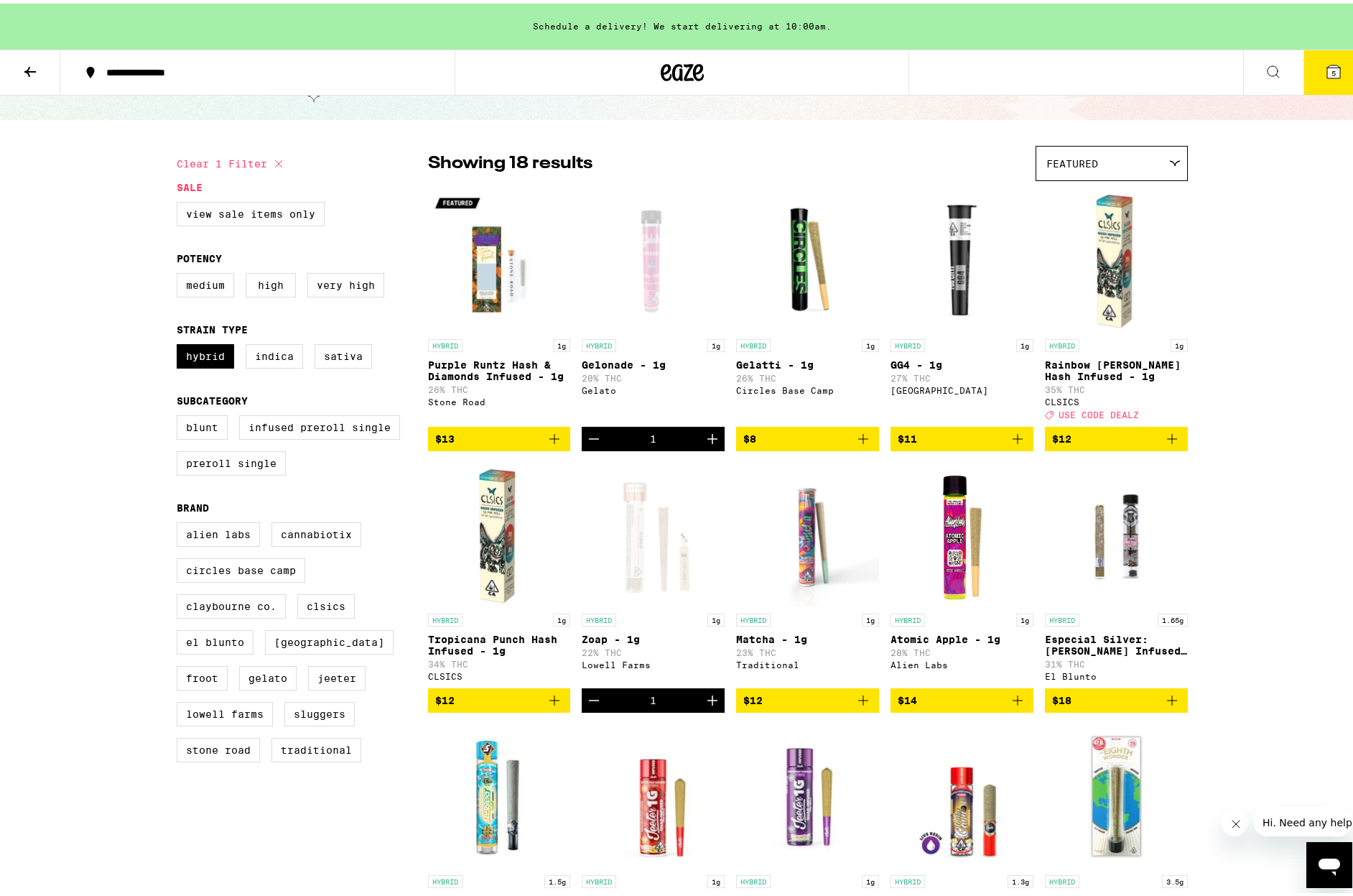
click at [923, 367] on p "GG4 - 1g" at bounding box center [962, 361] width 143 height 12
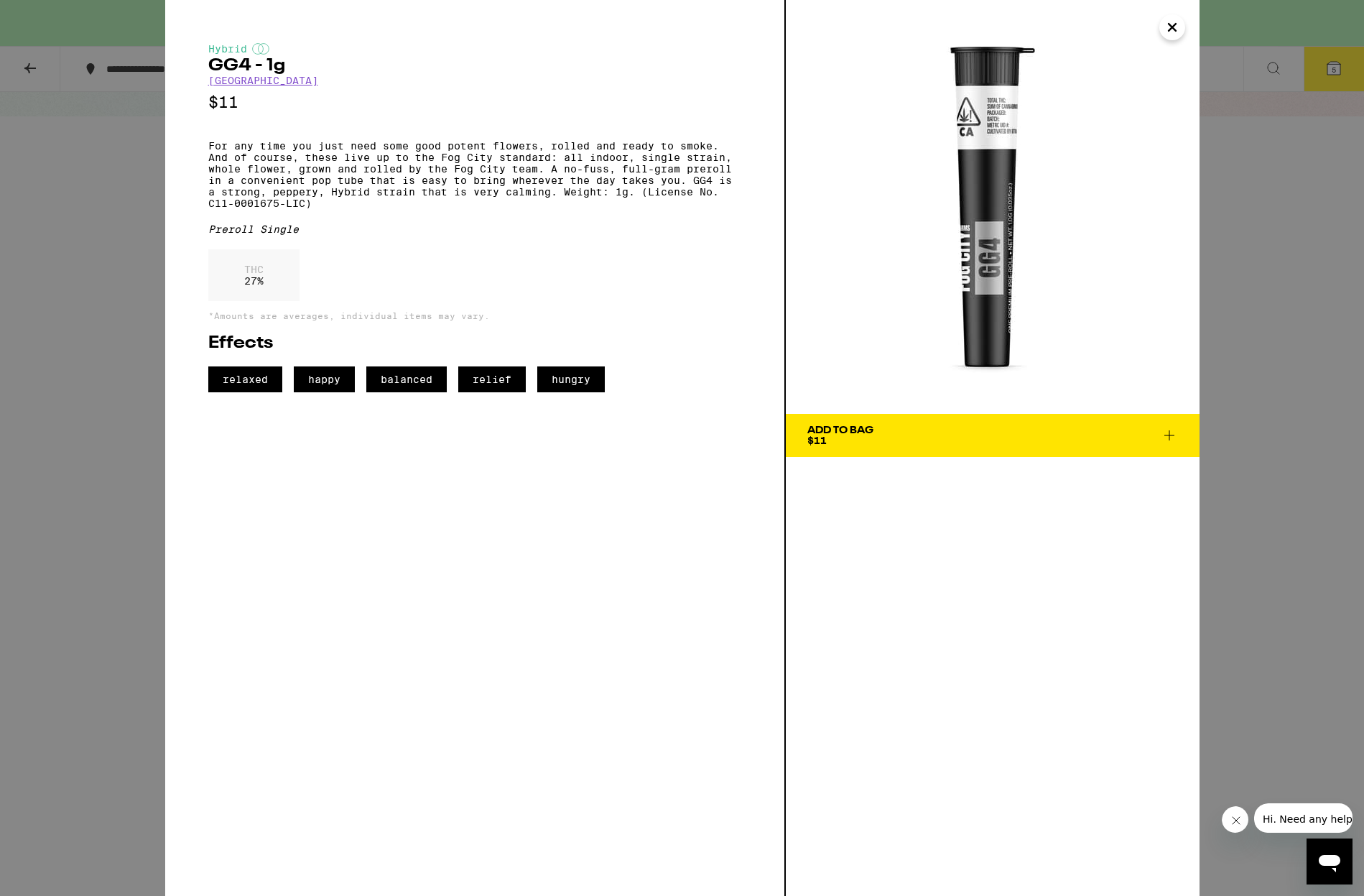
click at [1169, 31] on icon "Close" at bounding box center [1172, 27] width 17 height 21
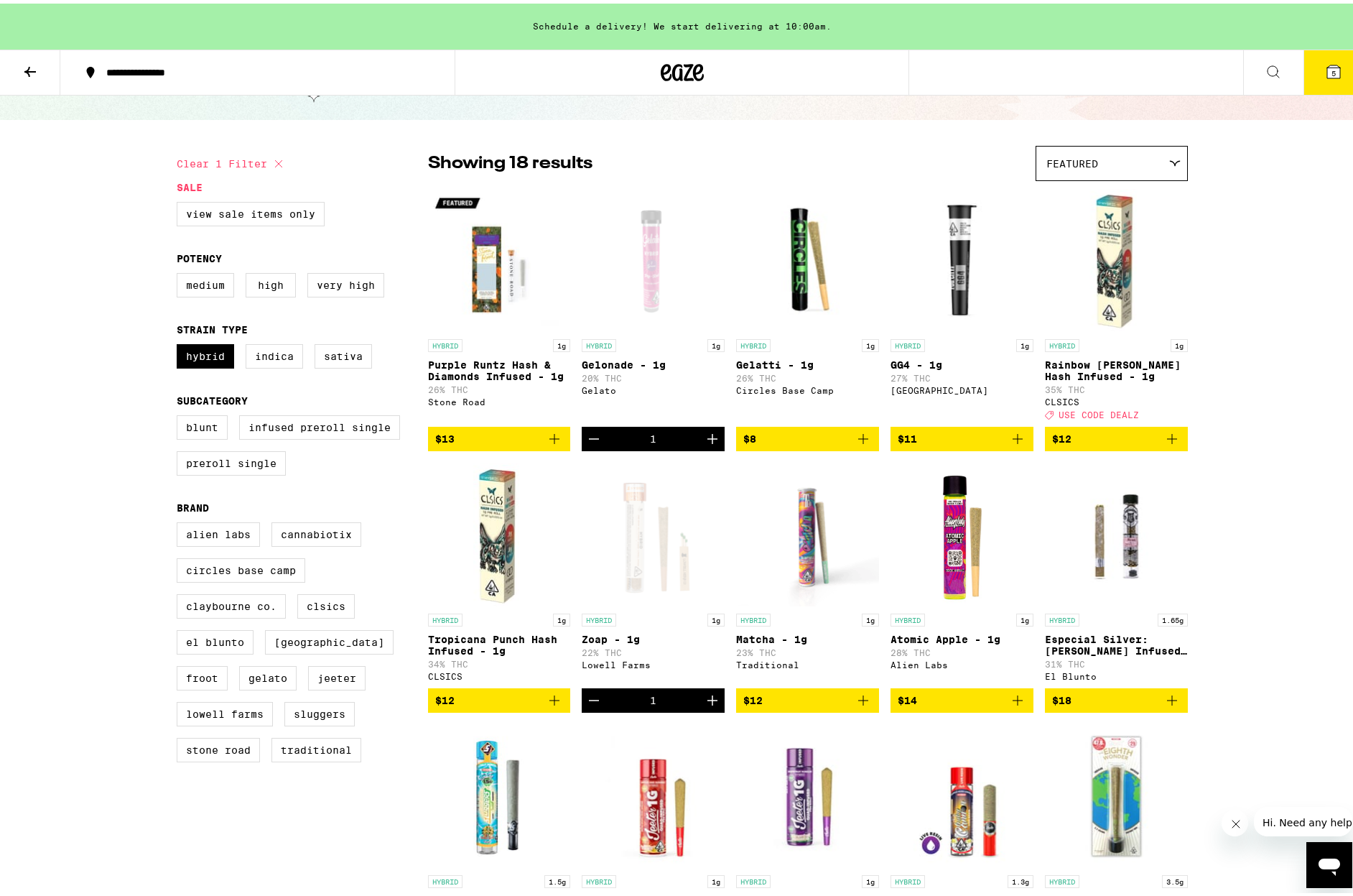
click at [918, 363] on p "GG4 - 1g" at bounding box center [962, 361] width 143 height 12
click at [781, 366] on p "Gelatti - 1g" at bounding box center [807, 361] width 143 height 12
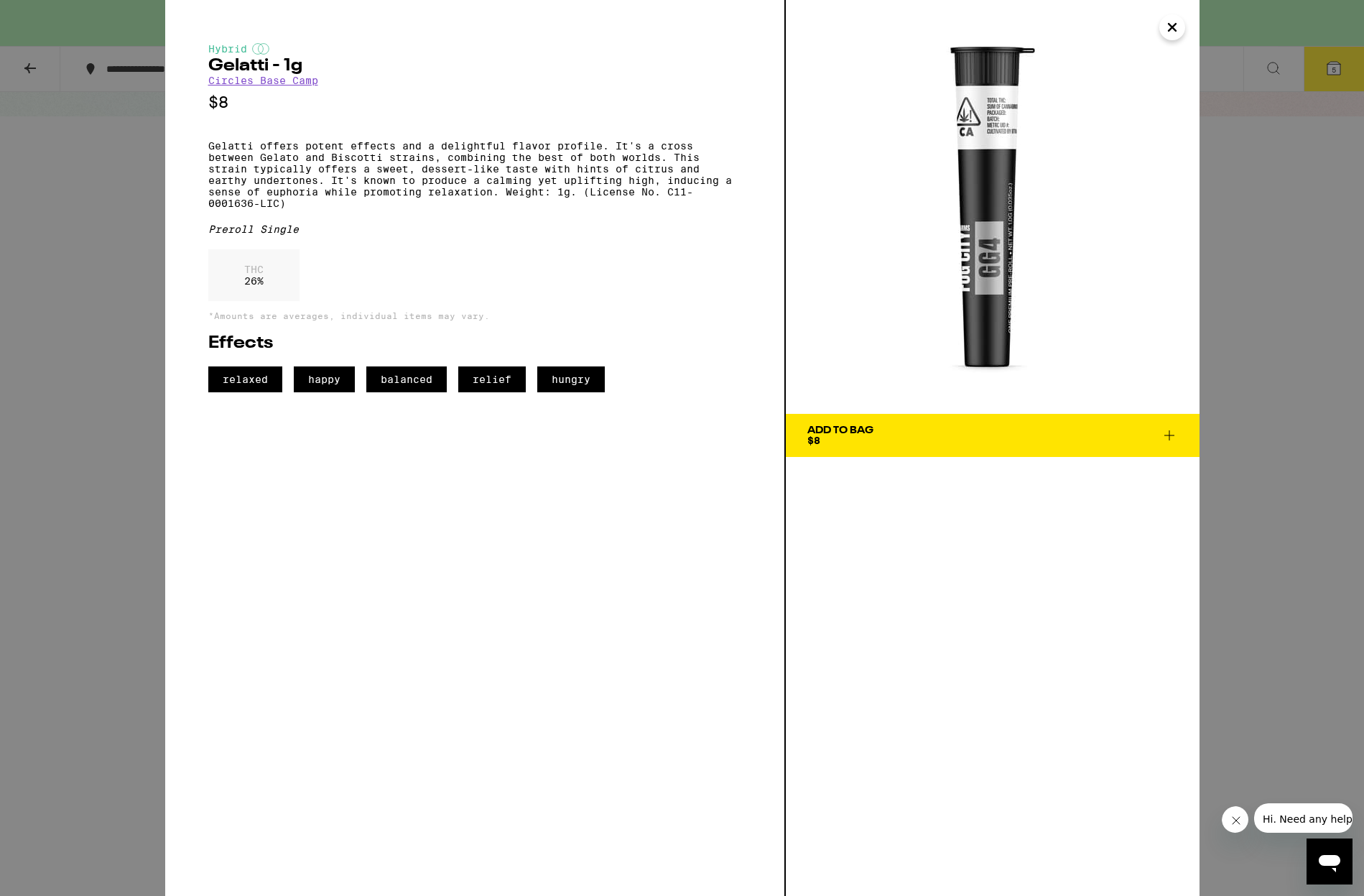
click at [870, 434] on div "Add To Bag" at bounding box center [841, 429] width 66 height 10
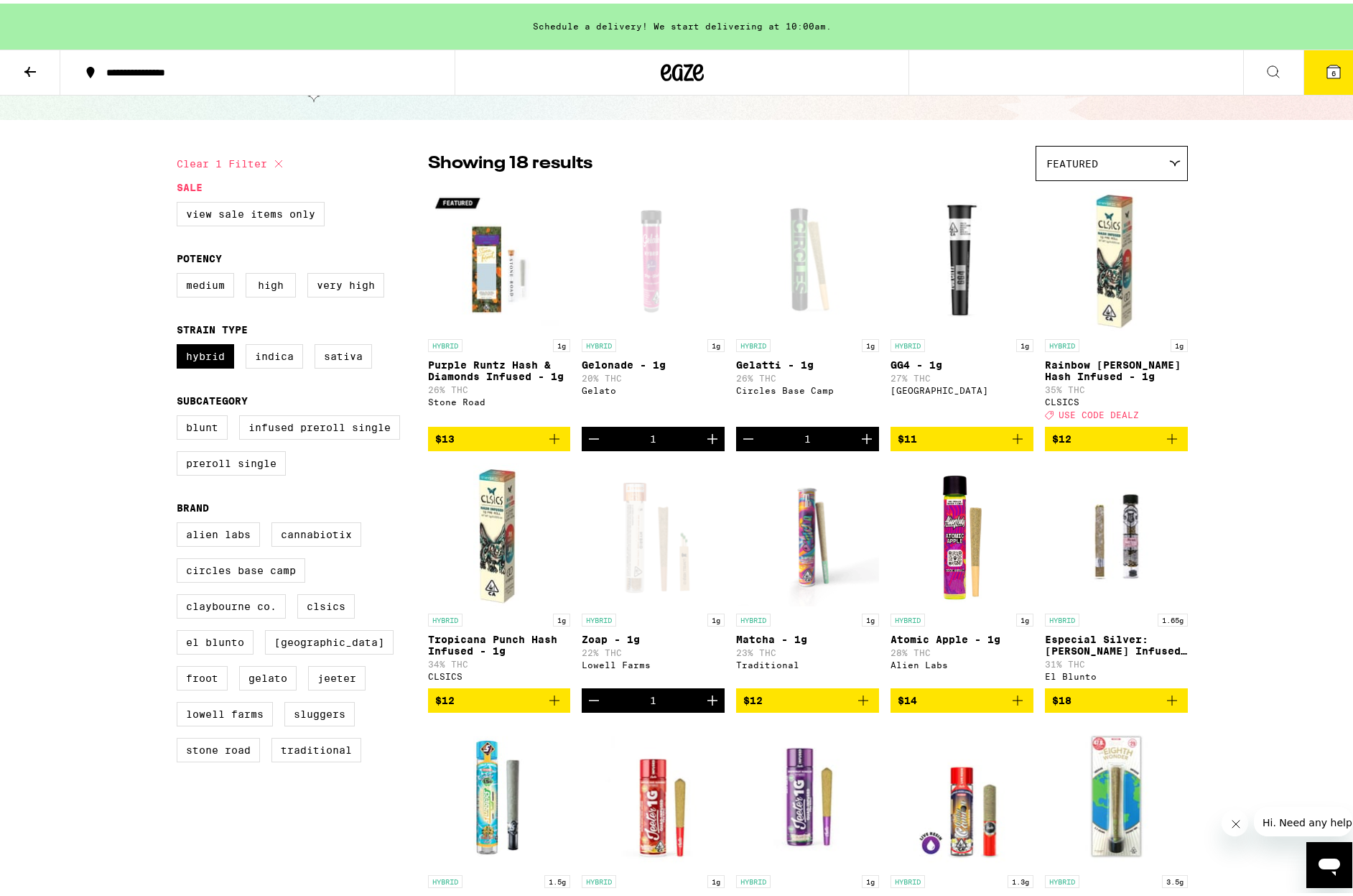
click at [1241, 344] on div "**********" at bounding box center [682, 718] width 1364 height 1574
click at [1328, 63] on icon at bounding box center [1334, 67] width 17 height 17
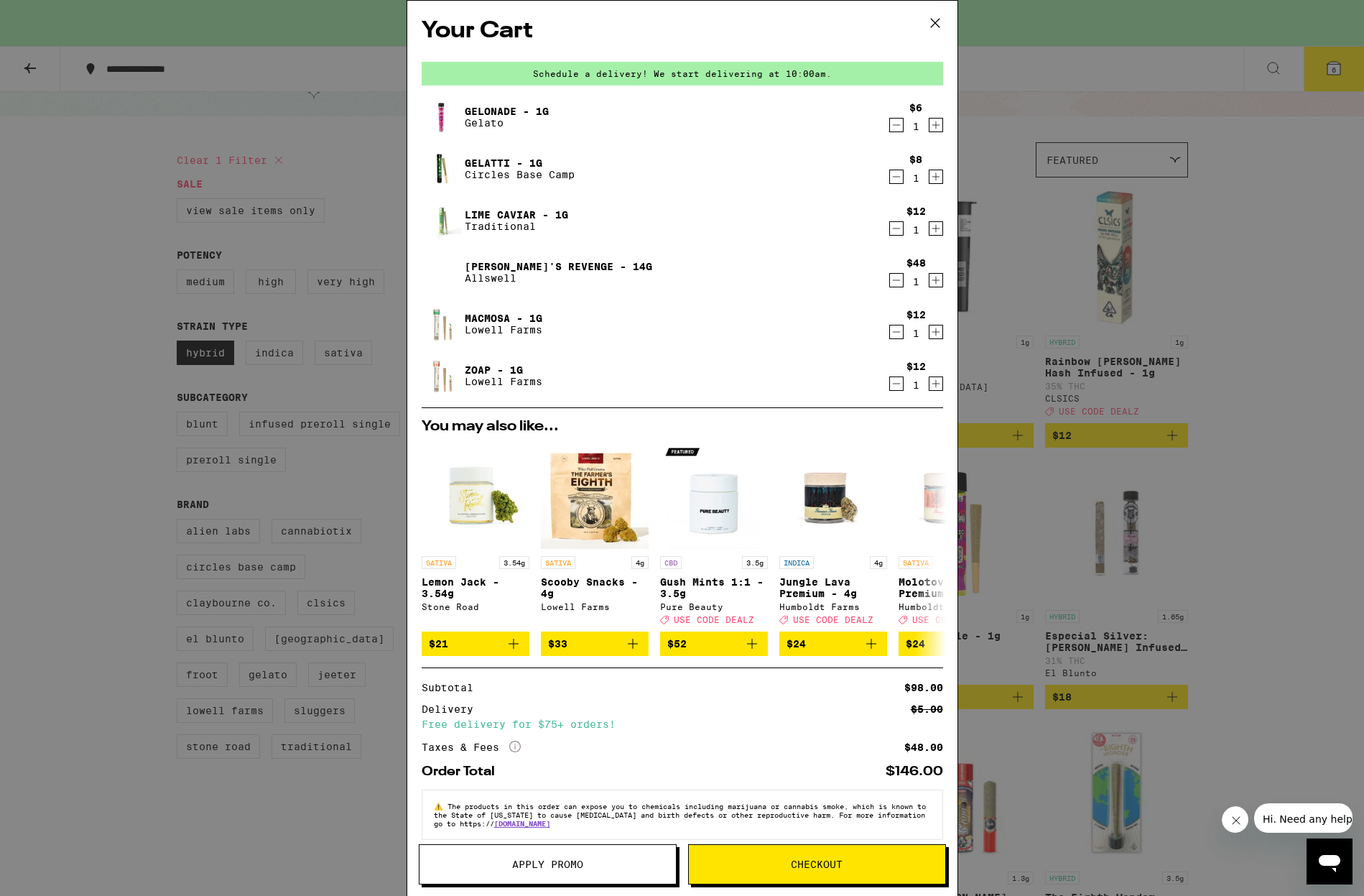
click at [1205, 228] on div "Your Cart Schedule a delivery! We start delivering at 10:00am. Gelonade - 1g Ge…" at bounding box center [682, 448] width 1364 height 896
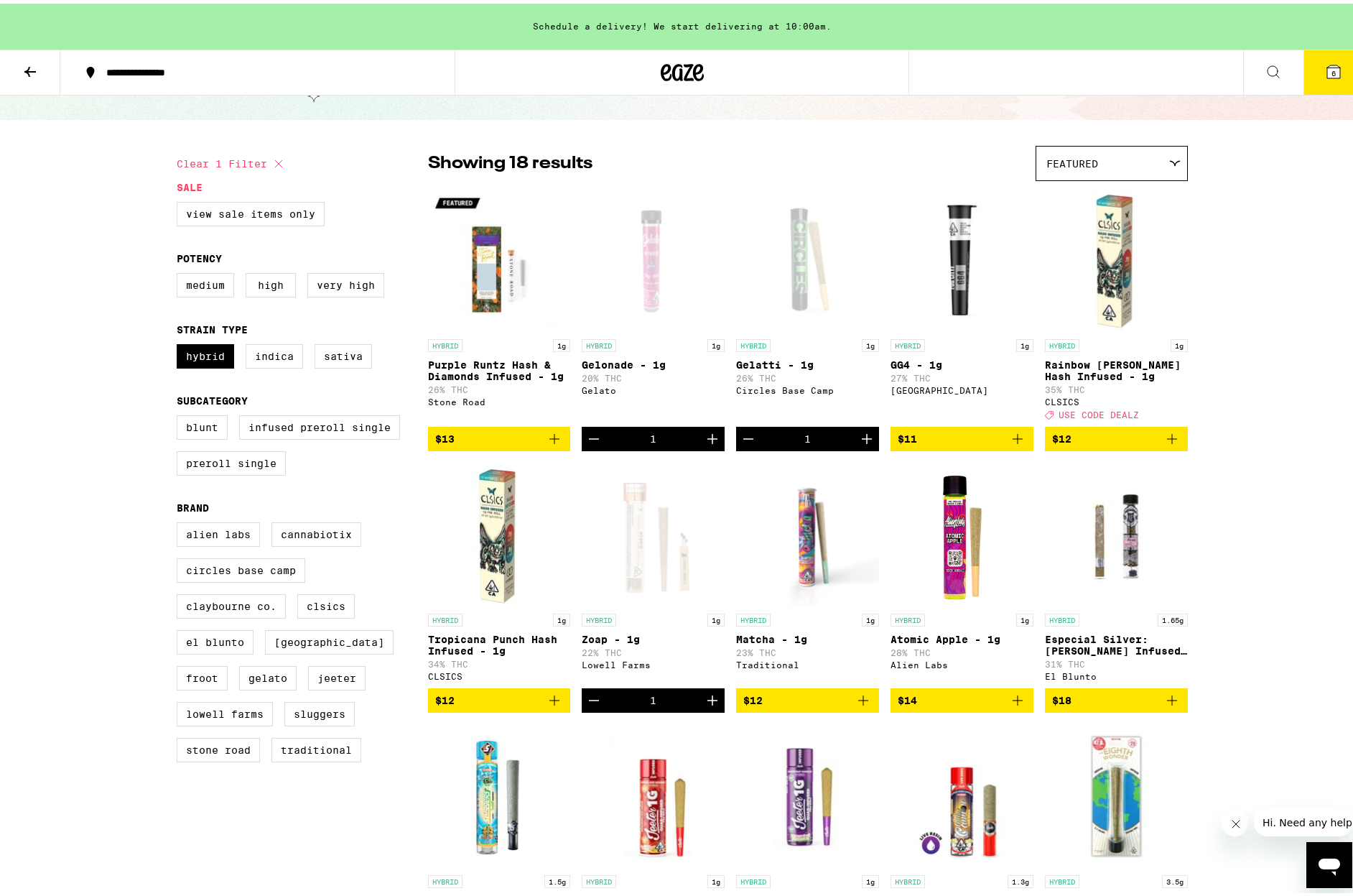
click at [175, 66] on div "**********" at bounding box center [265, 68] width 331 height 10
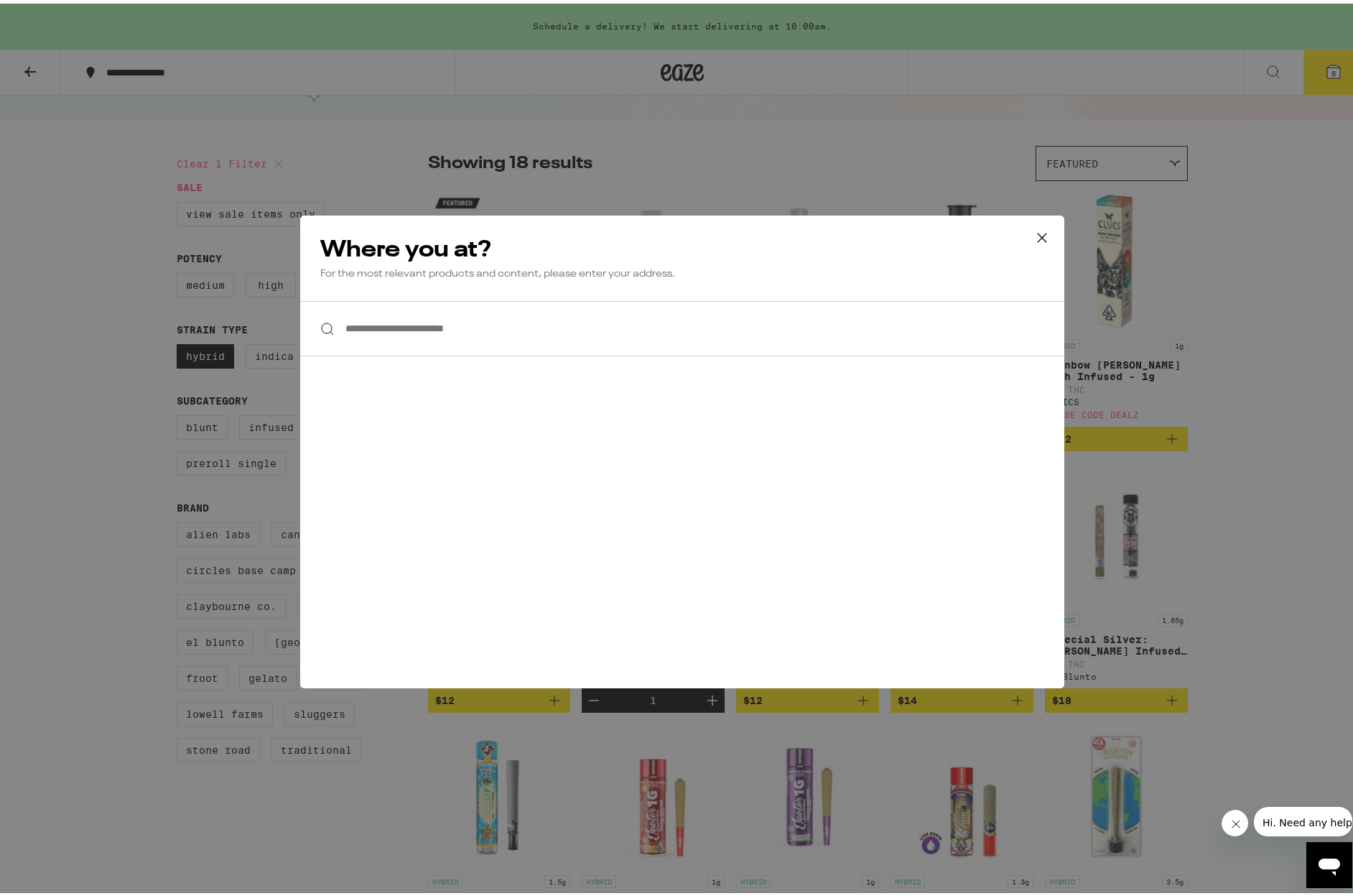
click at [706, 67] on div "**********" at bounding box center [682, 448] width 1364 height 896
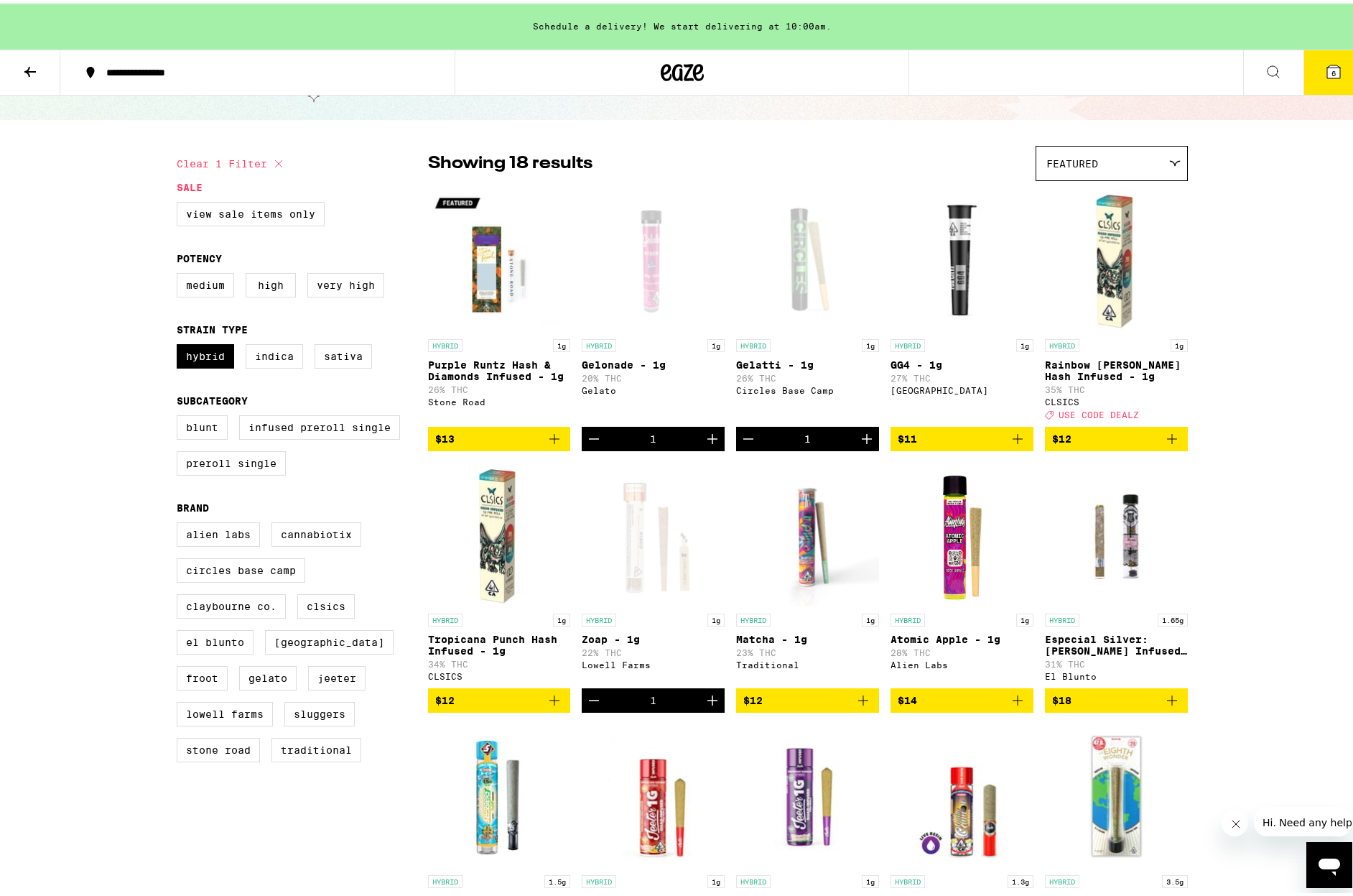
click at [1264, 66] on icon at bounding box center [1272, 67] width 17 height 17
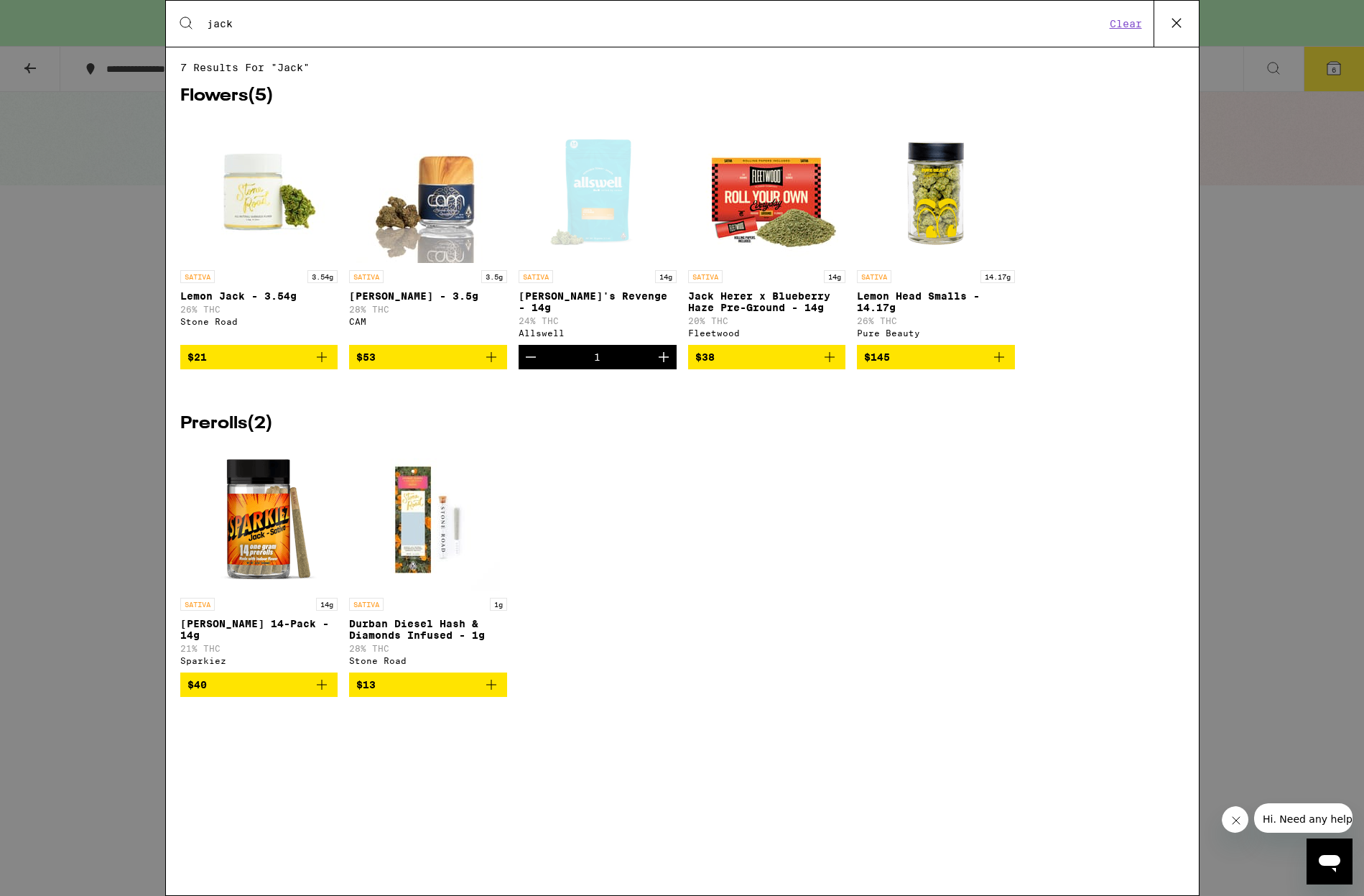
type input "jack"
click at [70, 219] on div "Search for Products jack Clear 7 results for "jack" Flowers ( 5 ) SATIVA 3.54g …" at bounding box center [682, 448] width 1364 height 896
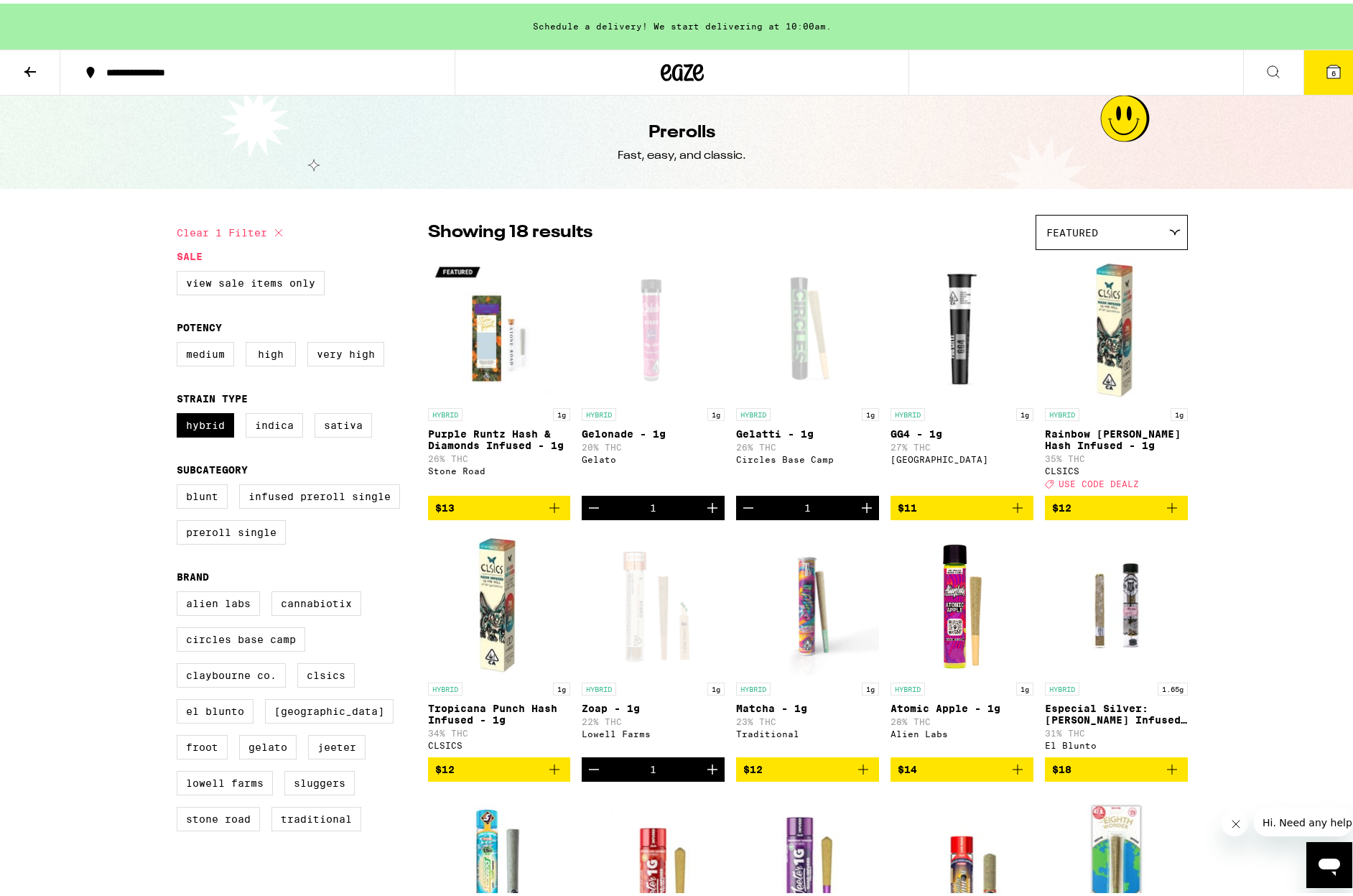
click at [1330, 72] on icon at bounding box center [1334, 67] width 17 height 17
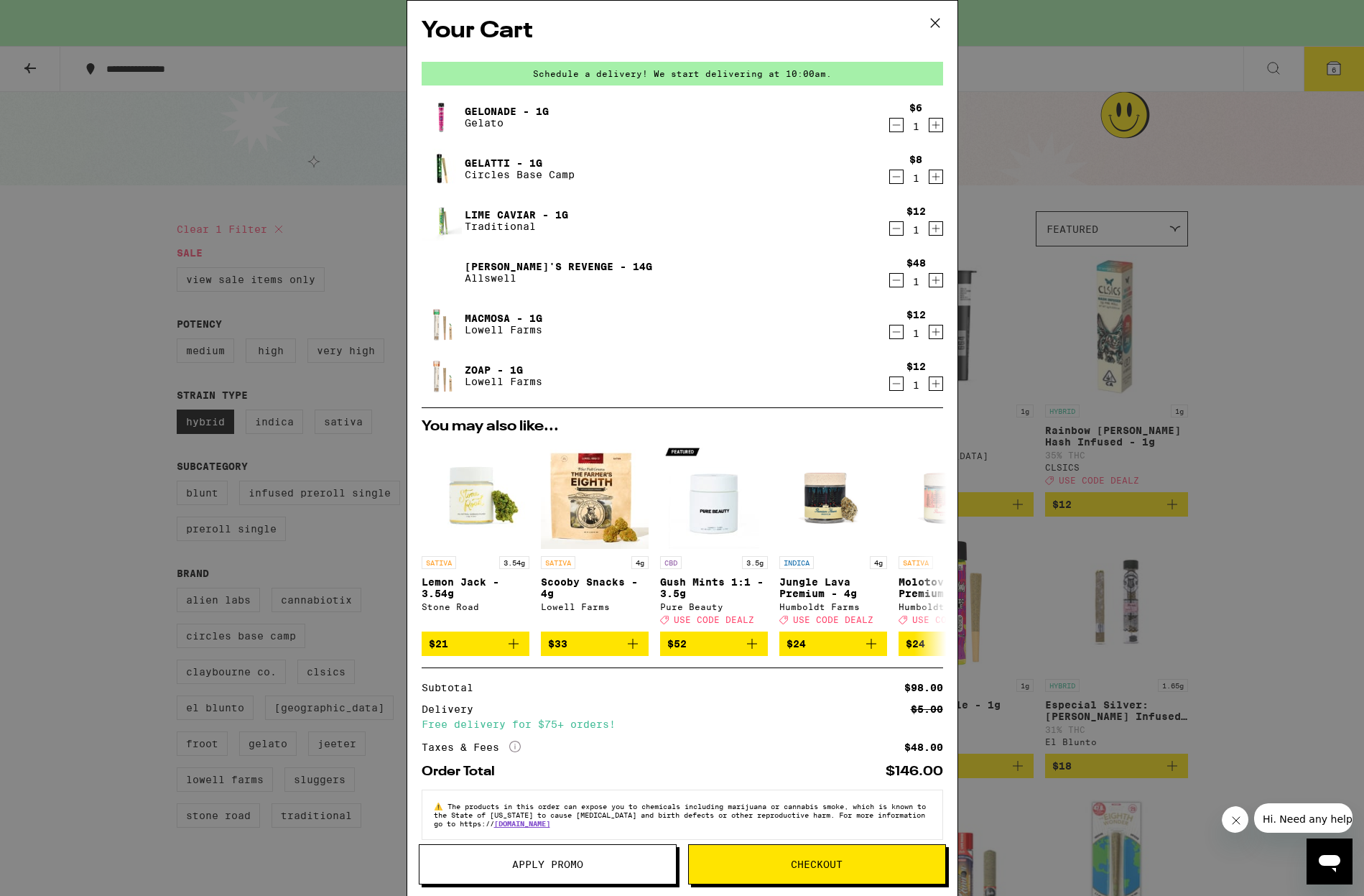
click at [1246, 519] on div "Your Cart Schedule a delivery! We start delivering at 10:00am. Gelonade - 1g Ge…" at bounding box center [682, 448] width 1364 height 896
